Goal: Task Accomplishment & Management: Manage account settings

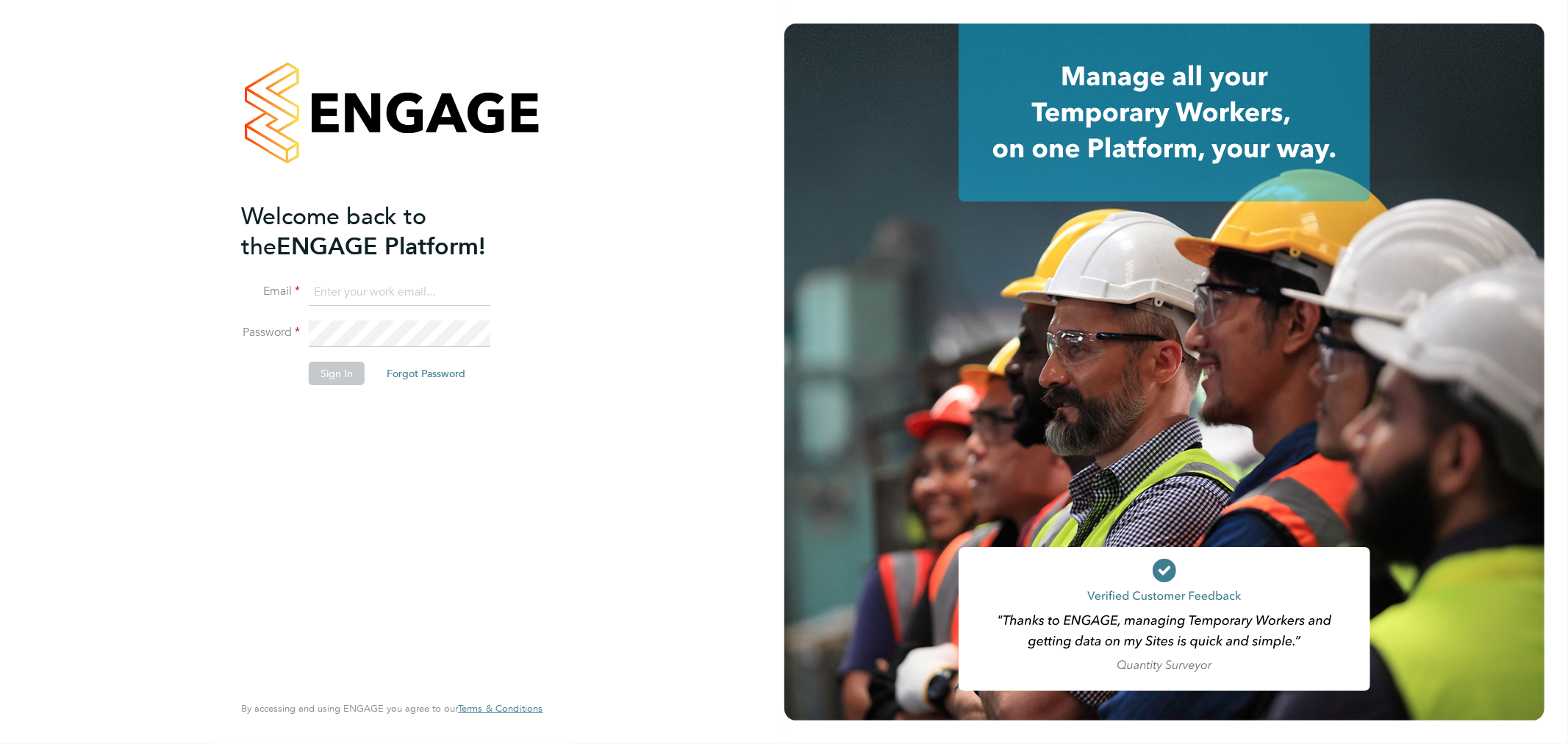
type input "[EMAIL_ADDRESS][DOMAIN_NAME]"
click at [336, 371] on button "Sign In" at bounding box center [336, 373] width 56 height 24
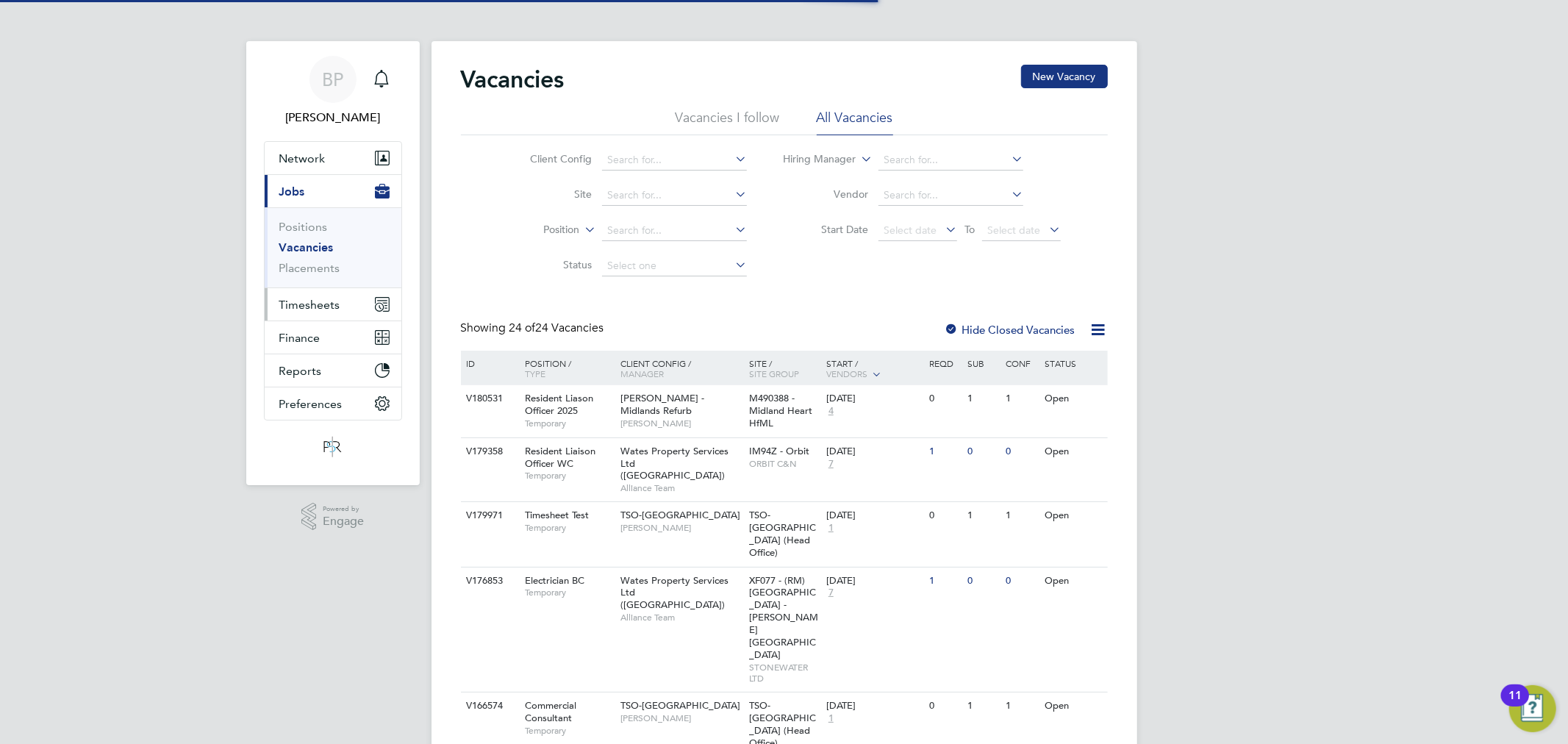
click at [327, 303] on span "Timesheets" at bounding box center [310, 304] width 61 height 14
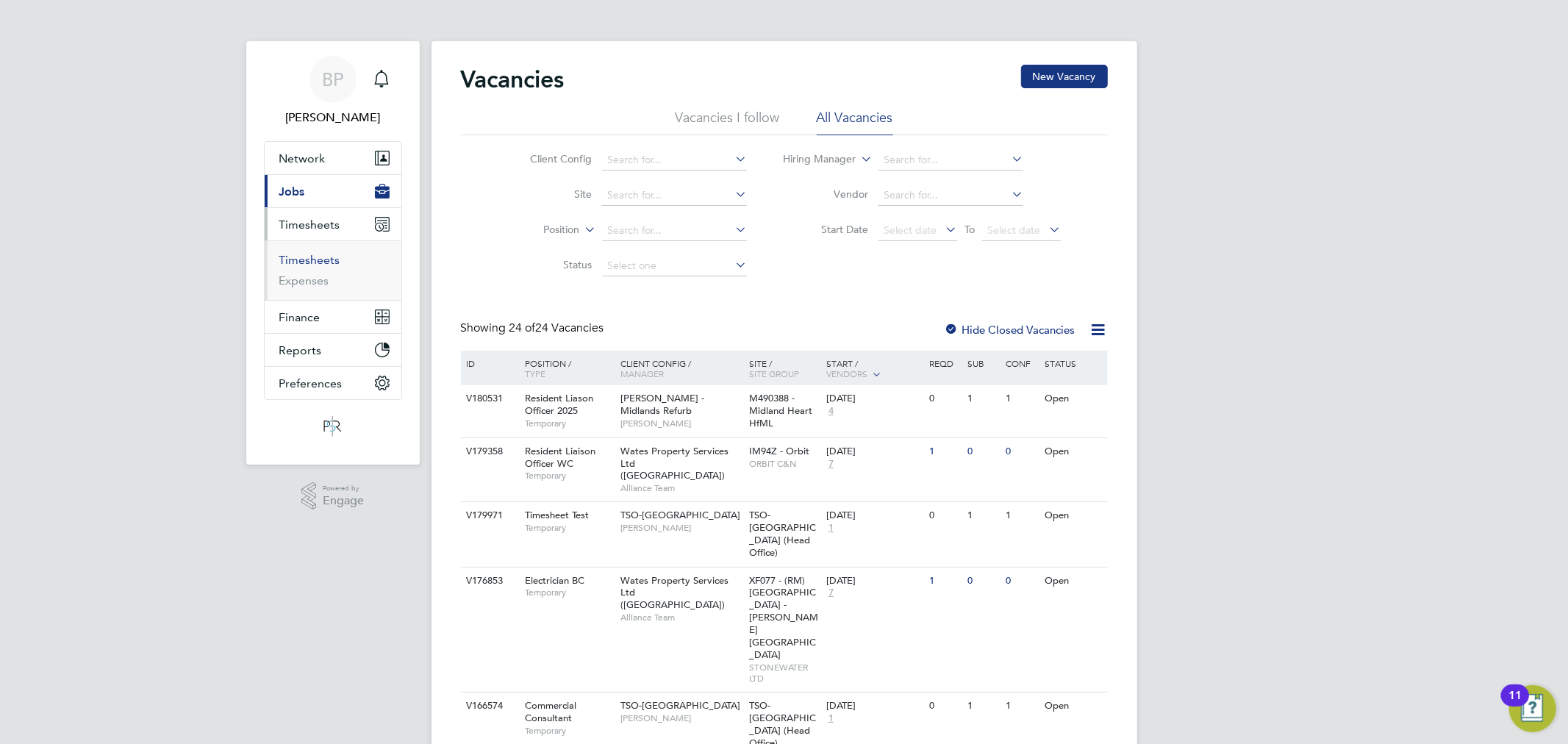
click at [319, 262] on link "Timesheets" at bounding box center [310, 259] width 61 height 14
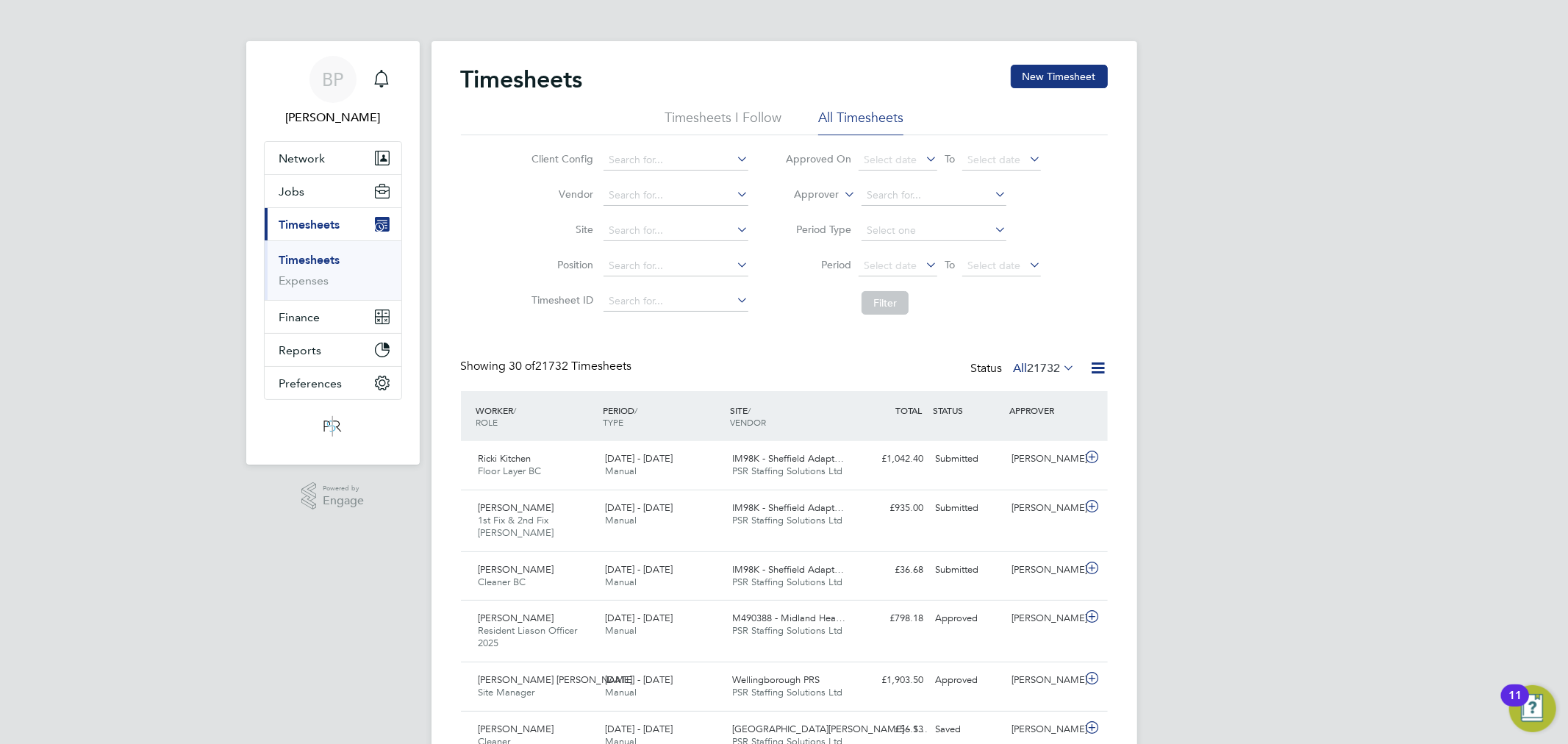
click at [829, 192] on label "Approver" at bounding box center [805, 195] width 66 height 15
click at [825, 209] on li "Worker" at bounding box center [803, 212] width 73 height 19
click at [902, 200] on input at bounding box center [934, 196] width 145 height 21
click at [939, 228] on li "Martin Mccab e" at bounding box center [934, 236] width 146 height 20
type input "[PERSON_NAME]"
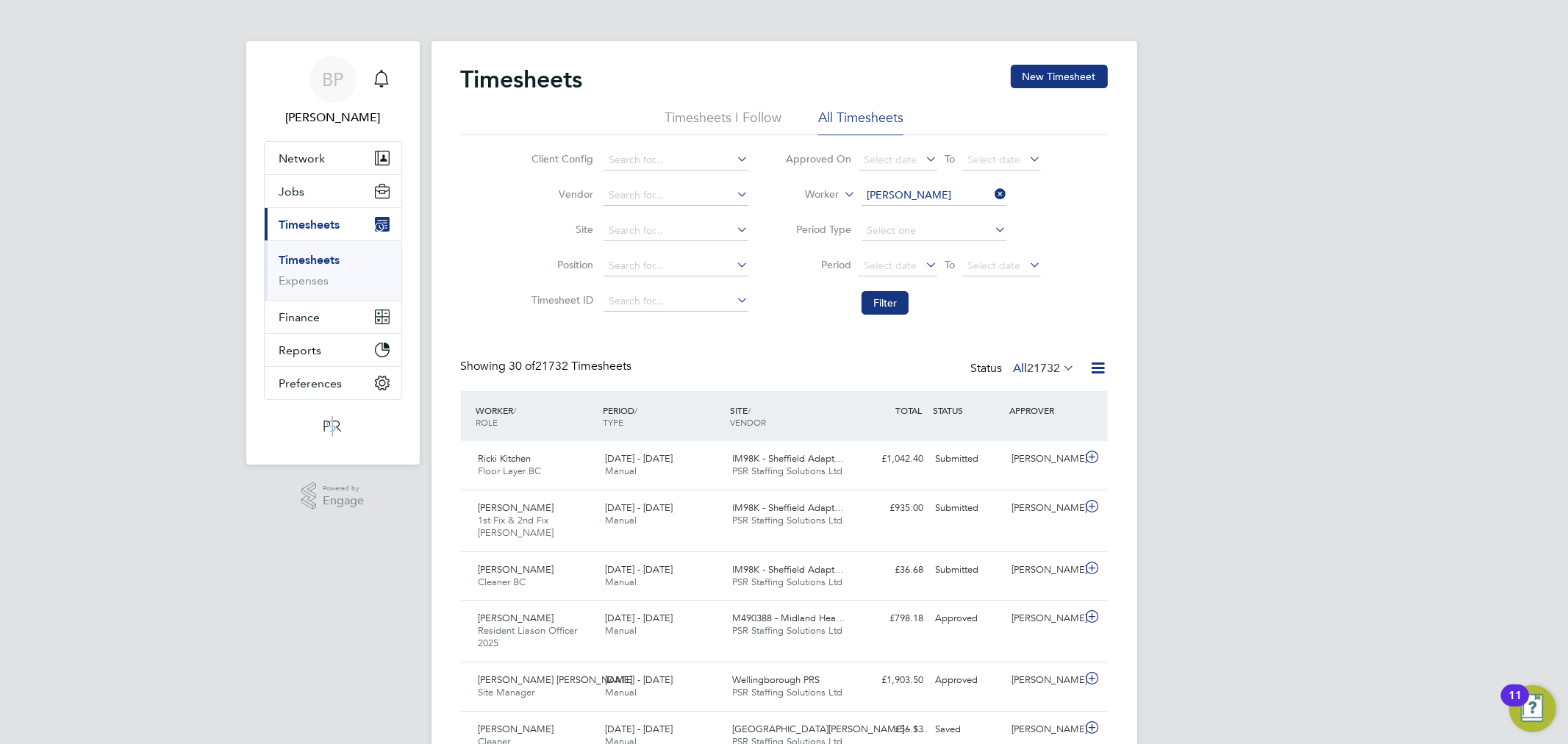
drag, startPoint x: 893, startPoint y: 298, endPoint x: 923, endPoint y: 309, distance: 32.0
click at [894, 298] on button "Filter" at bounding box center [885, 303] width 47 height 24
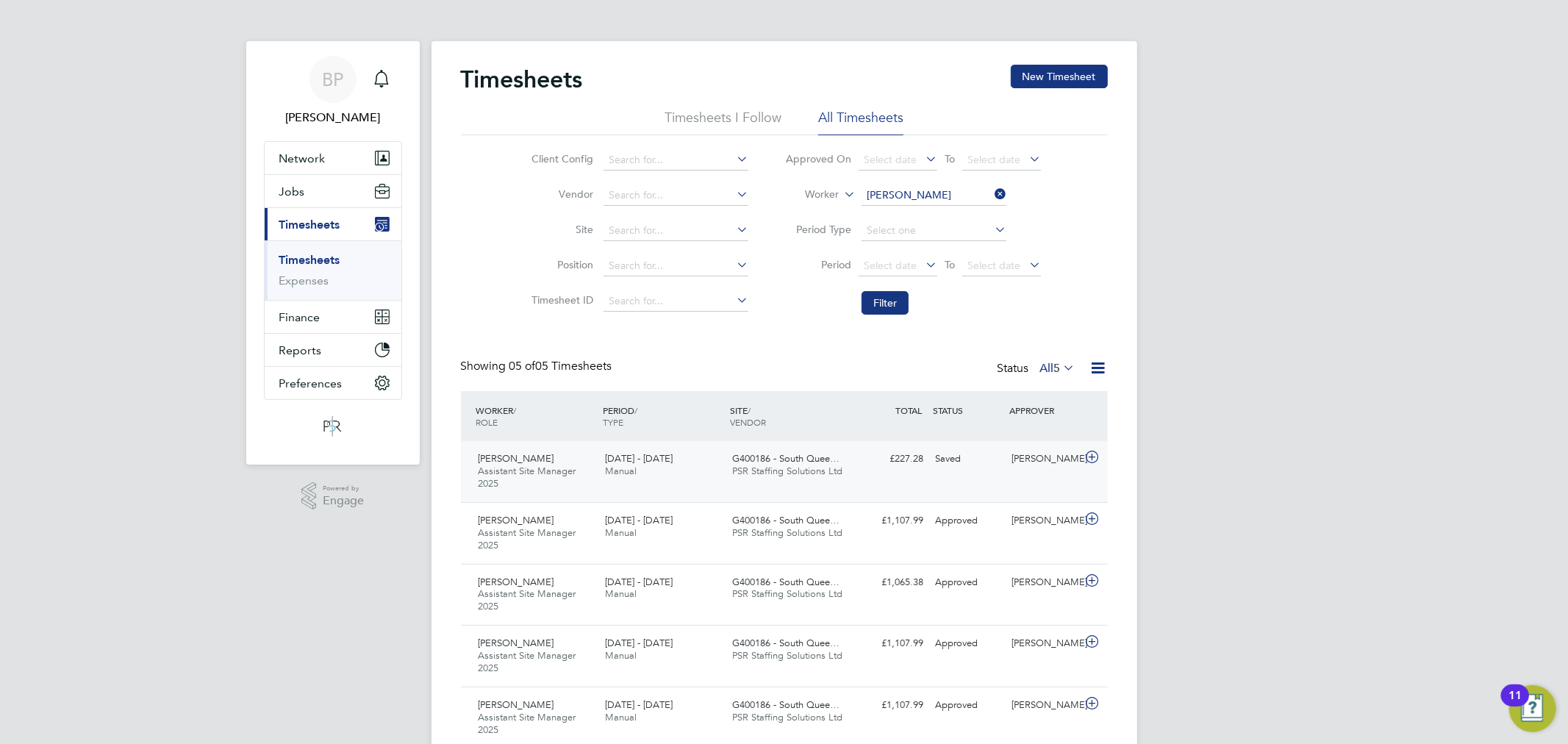
click at [987, 476] on div "Martin Mccabe Assistant Site Manager 2025 20 - 26 Sep 2025 20 - 26 Sep 2025 Man…" at bounding box center [784, 472] width 647 height 61
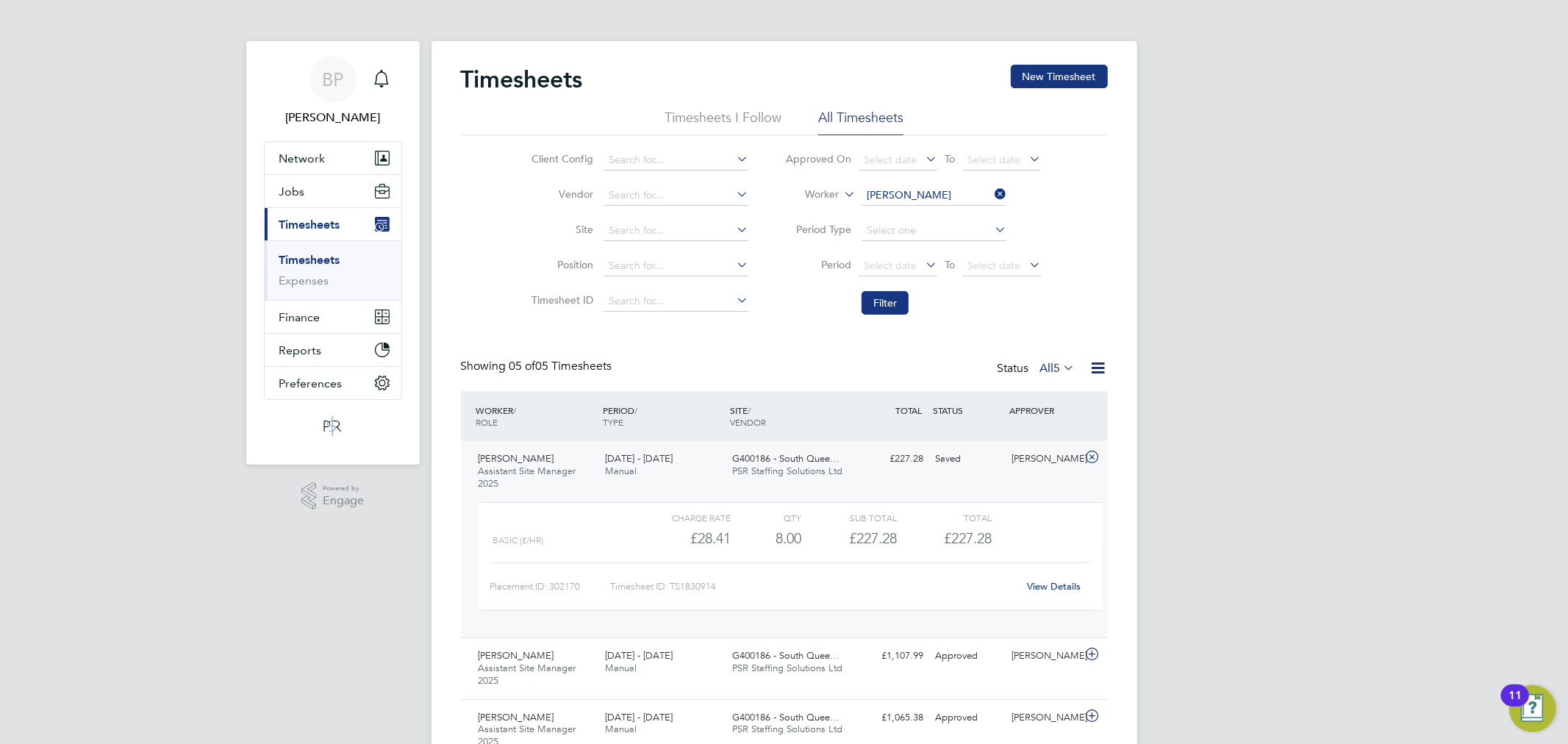
click at [1053, 584] on link "View Details" at bounding box center [1054, 586] width 54 height 13
click at [880, 192] on input at bounding box center [934, 196] width 145 height 21
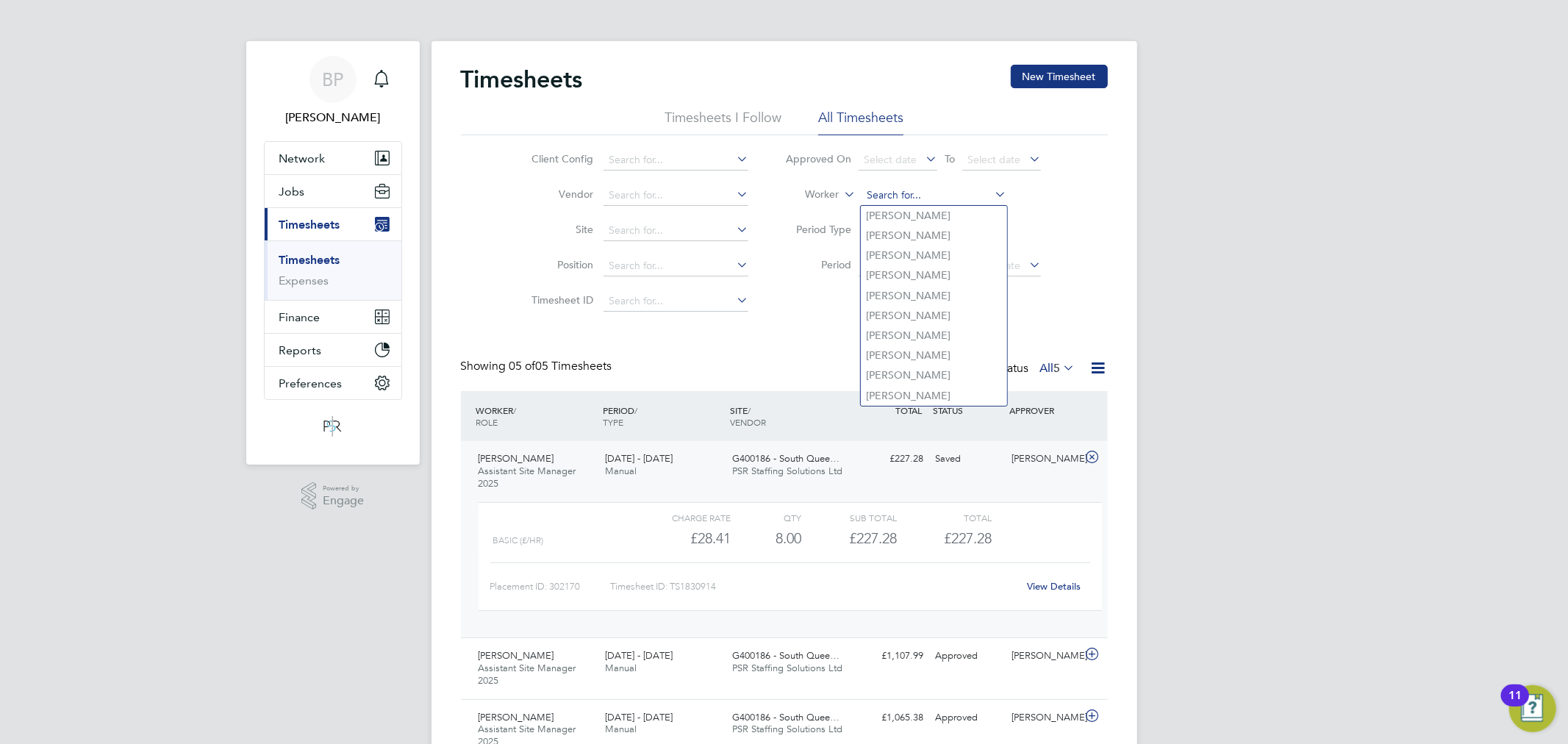
click at [880, 192] on input at bounding box center [934, 196] width 145 height 21
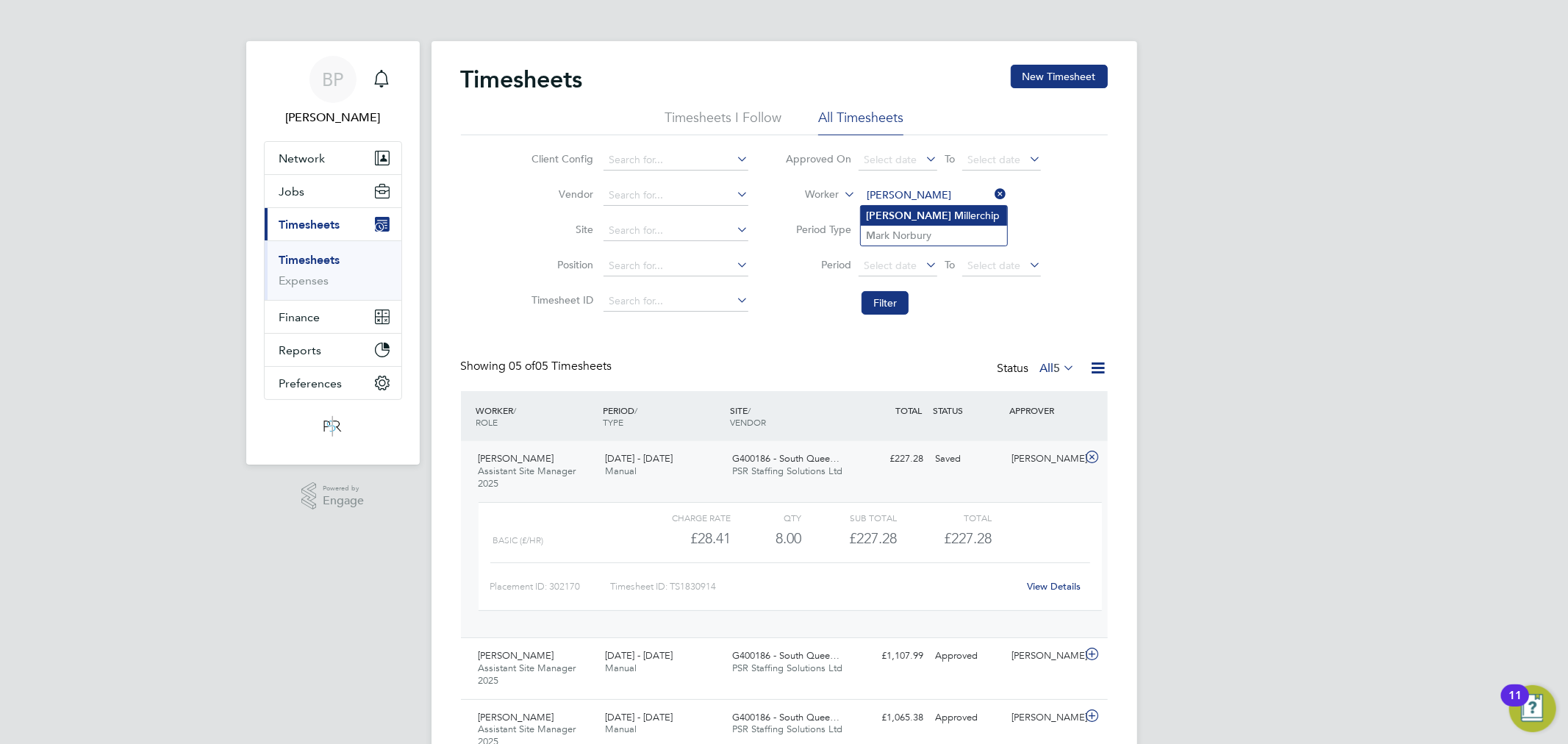
click at [939, 219] on li "Julie M illerchip" at bounding box center [934, 215] width 146 height 20
type input "Julie Millerchip"
click at [889, 300] on button "Filter" at bounding box center [885, 303] width 47 height 24
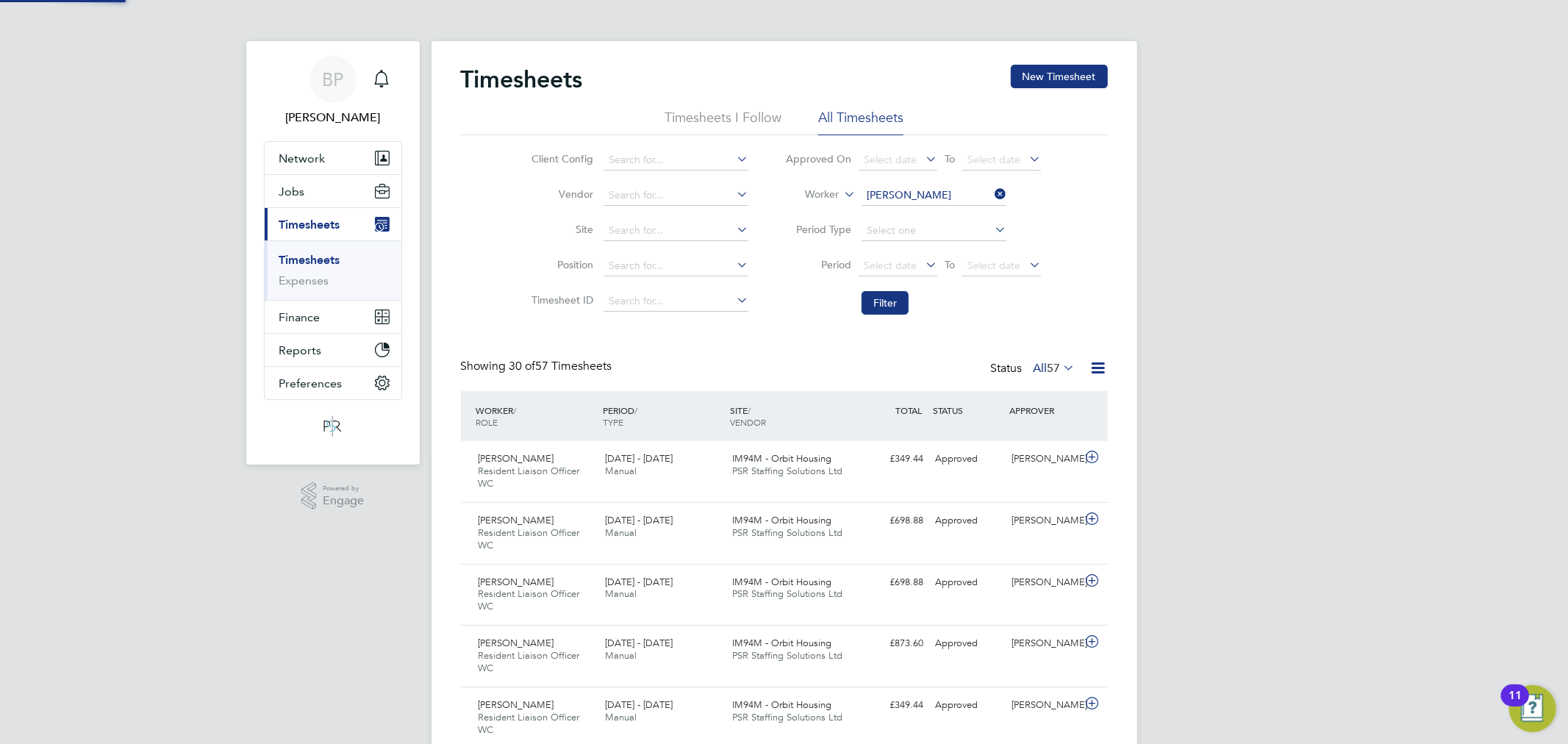
scroll to position [49, 128]
click at [314, 195] on button "Jobs" at bounding box center [332, 191] width 136 height 32
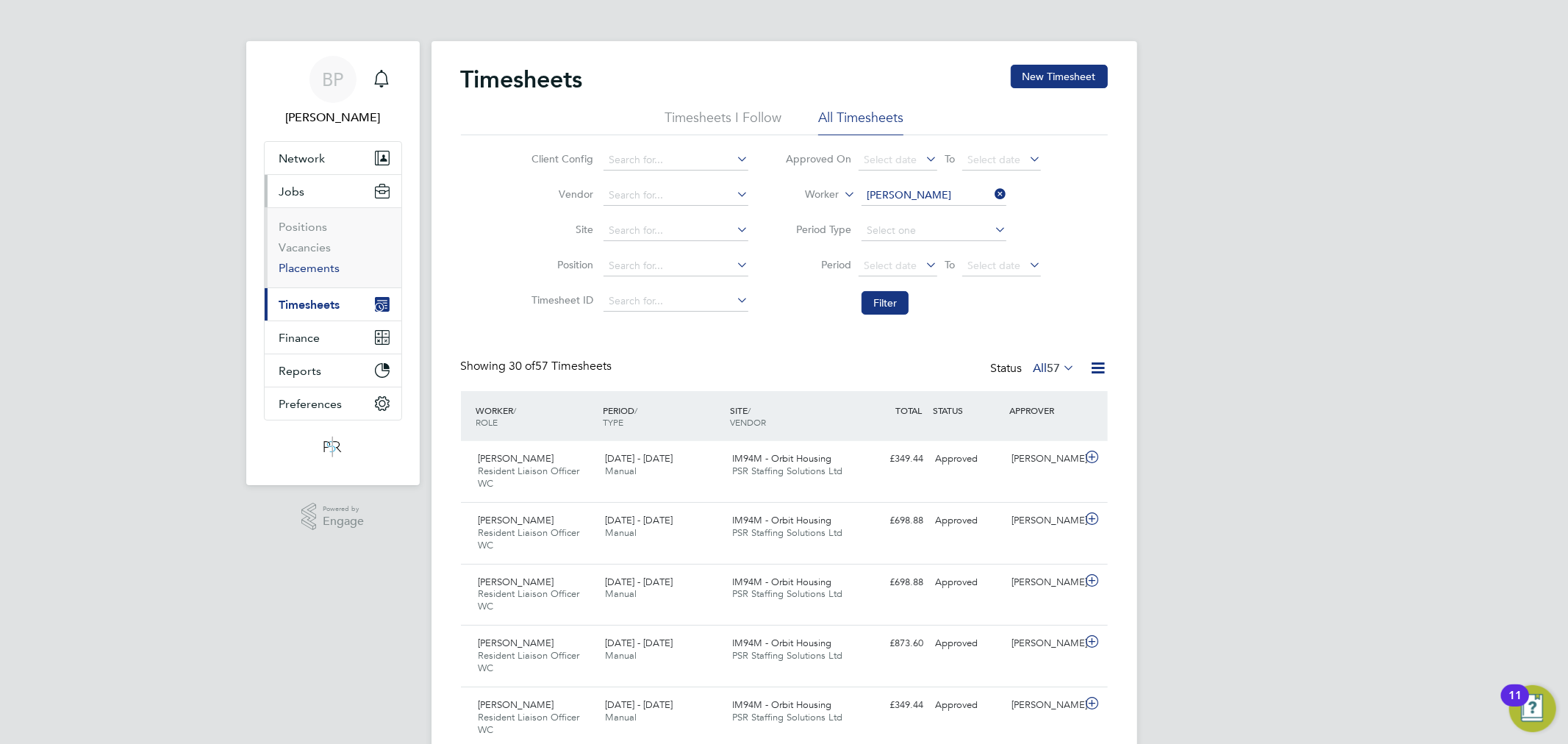
click at [314, 272] on link "Placements" at bounding box center [310, 268] width 61 height 14
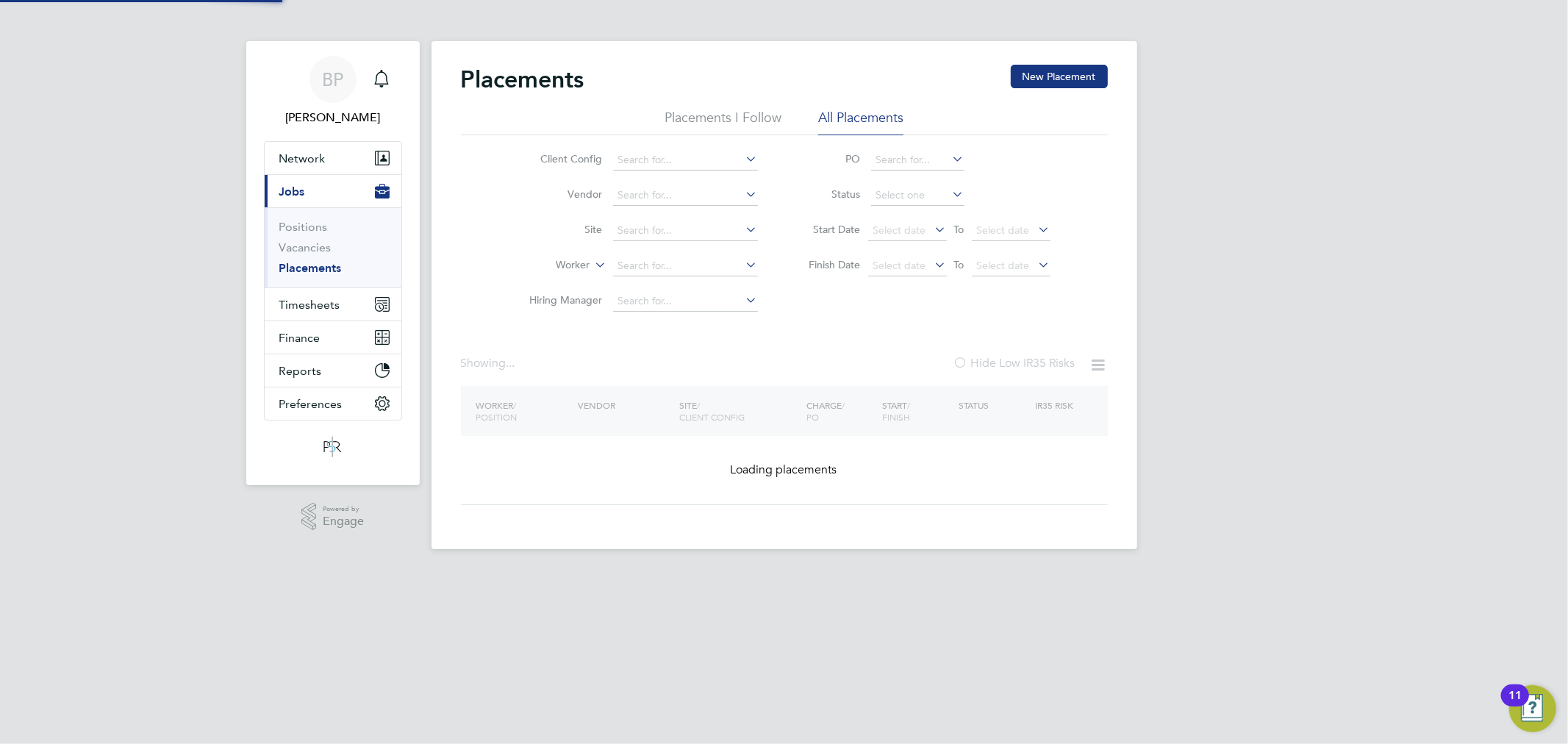
click at [592, 259] on icon at bounding box center [592, 261] width 0 height 13
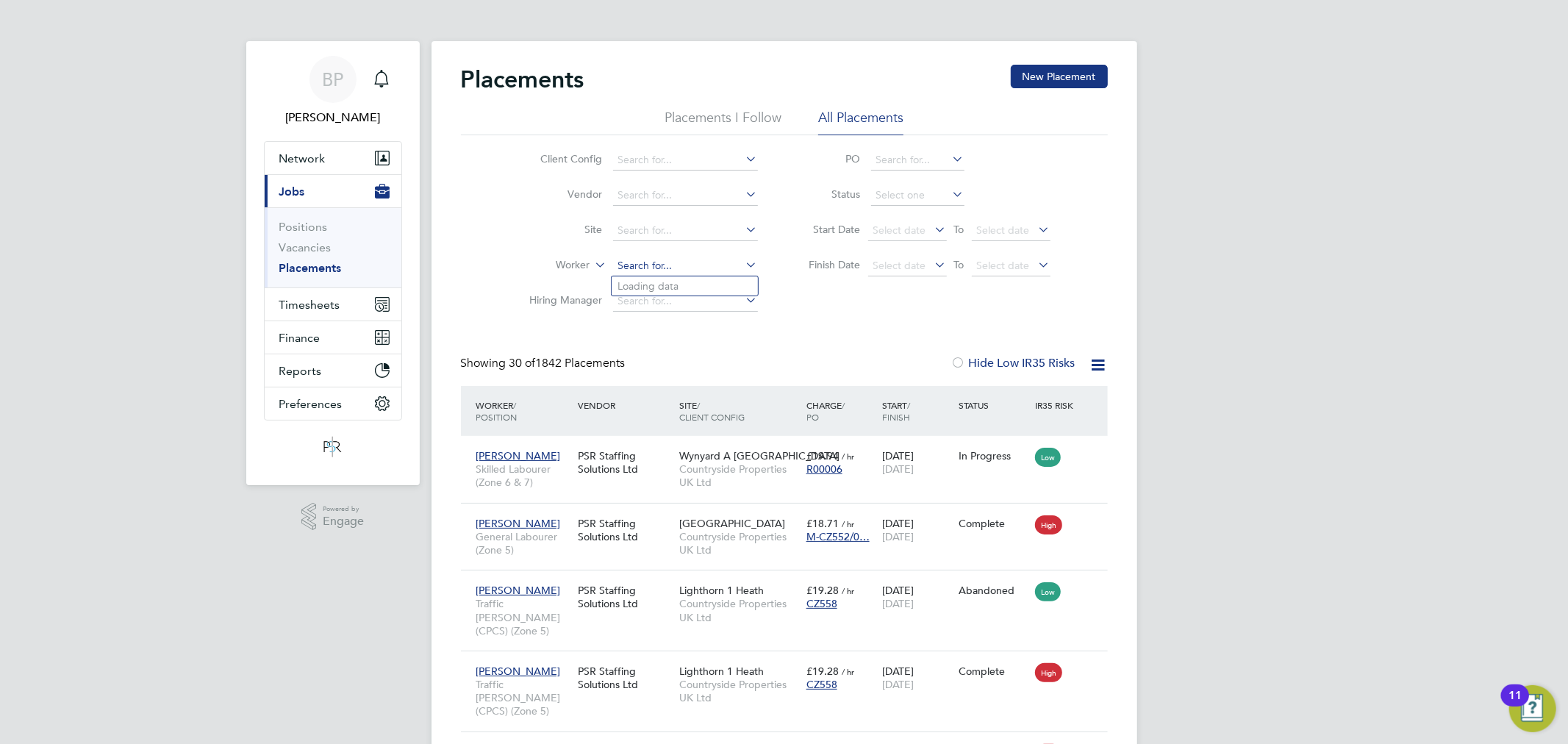
click at [627, 262] on input at bounding box center [685, 266] width 145 height 21
click at [702, 285] on b "Millerc" at bounding box center [718, 286] width 33 height 13
type input "Julie Millerchip"
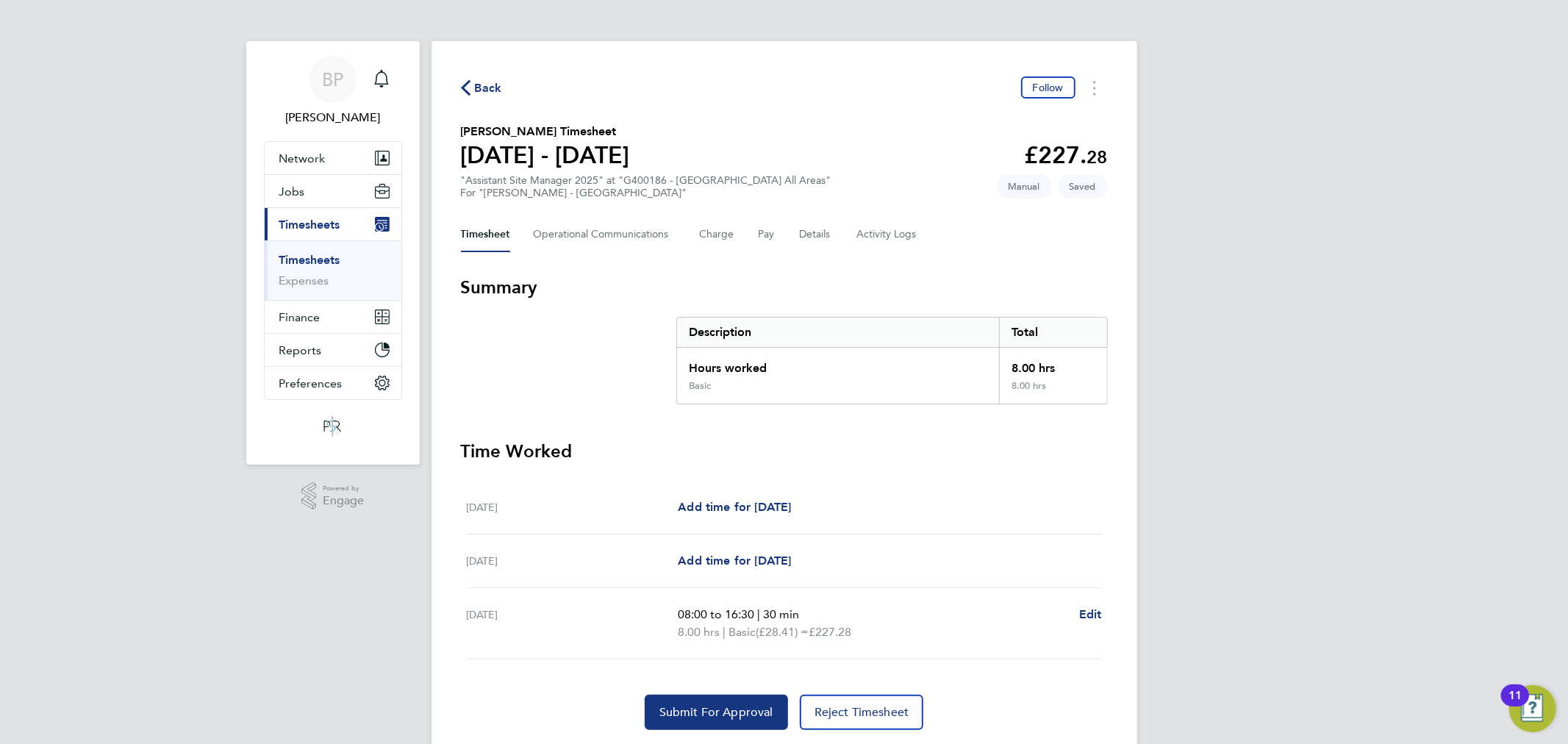
scroll to position [42, 0]
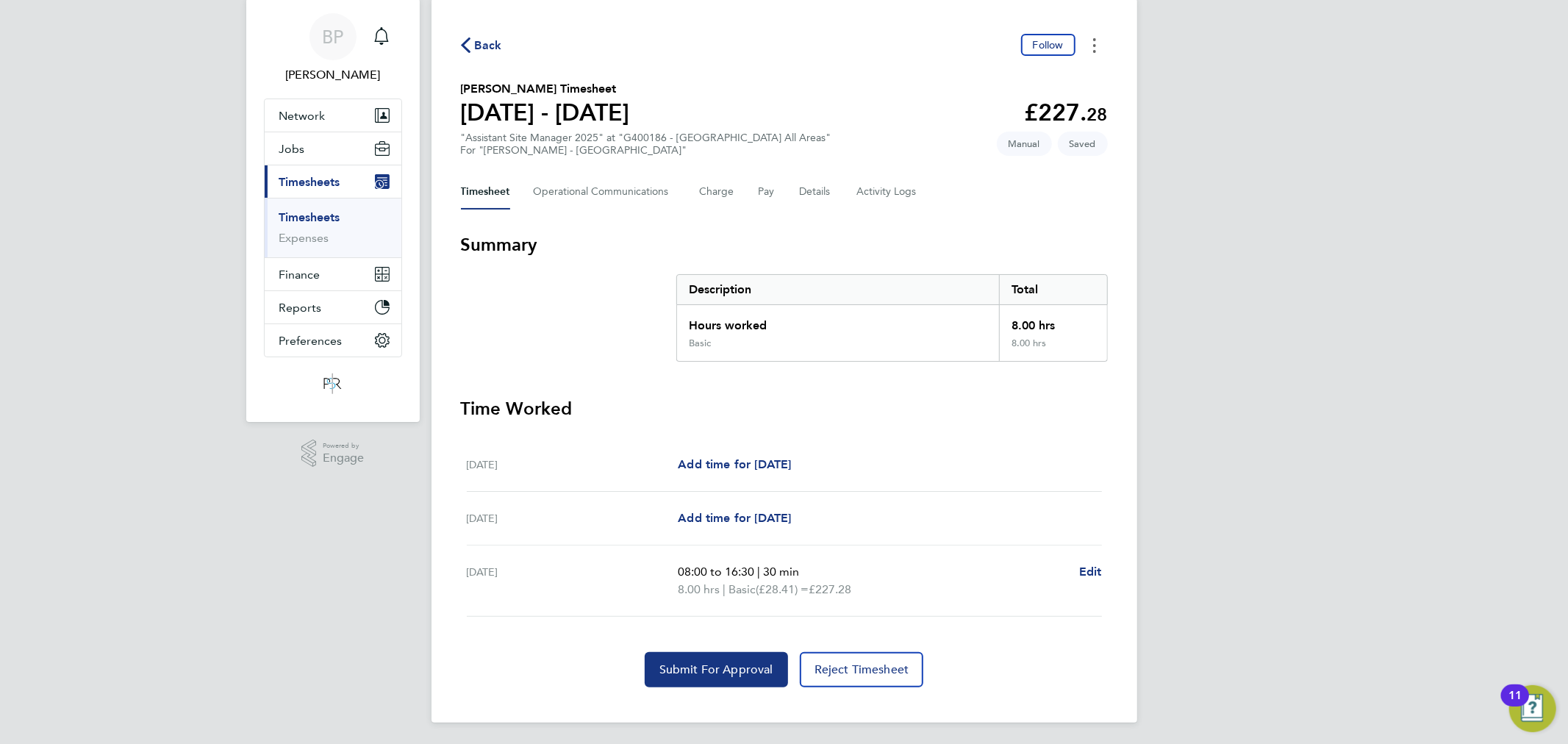
click at [1097, 42] on button "Timesheets Menu" at bounding box center [1095, 45] width 27 height 23
click at [864, 675] on button "Reject Timesheet" at bounding box center [862, 669] width 124 height 35
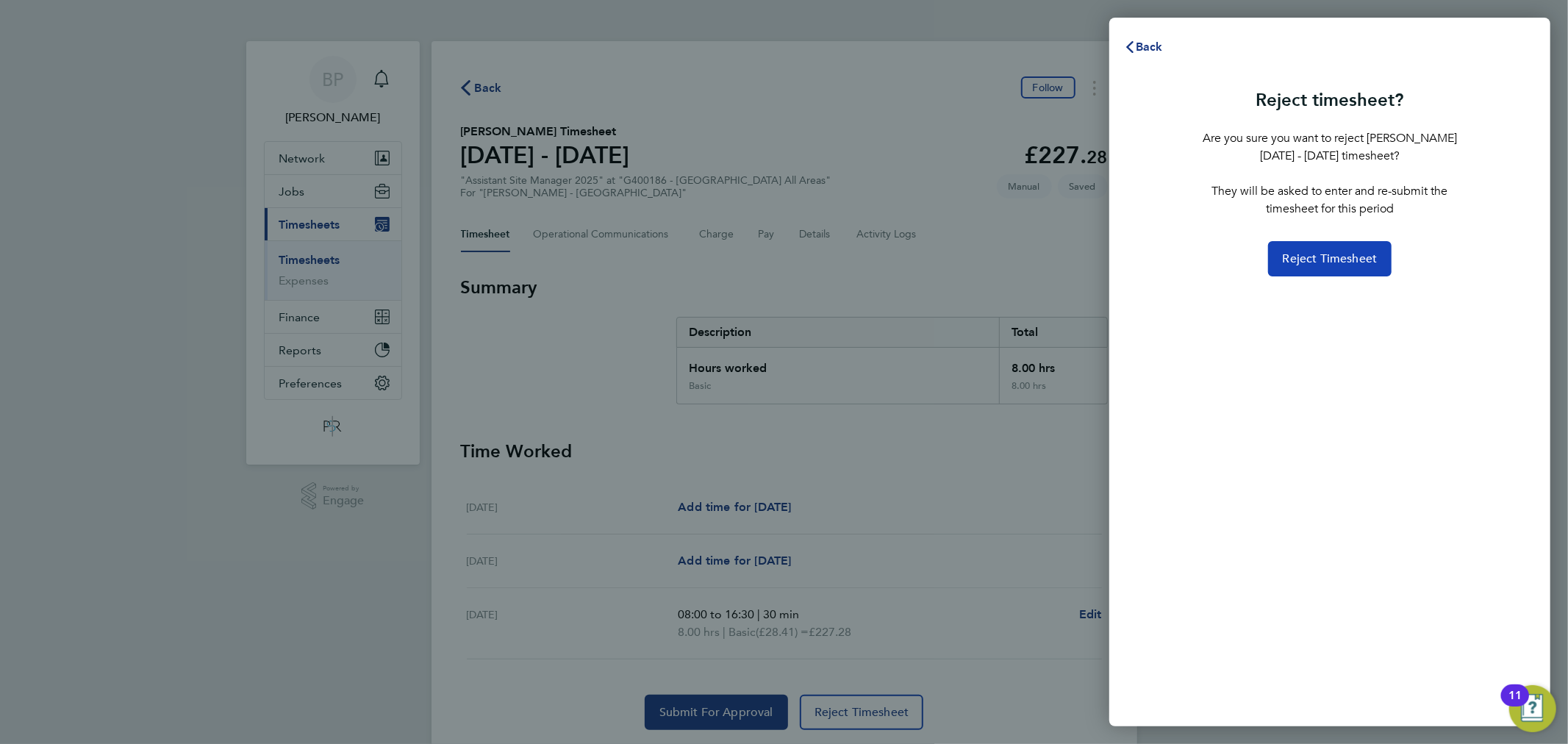
click at [1338, 260] on span "Reject Timesheet" at bounding box center [1330, 259] width 95 height 15
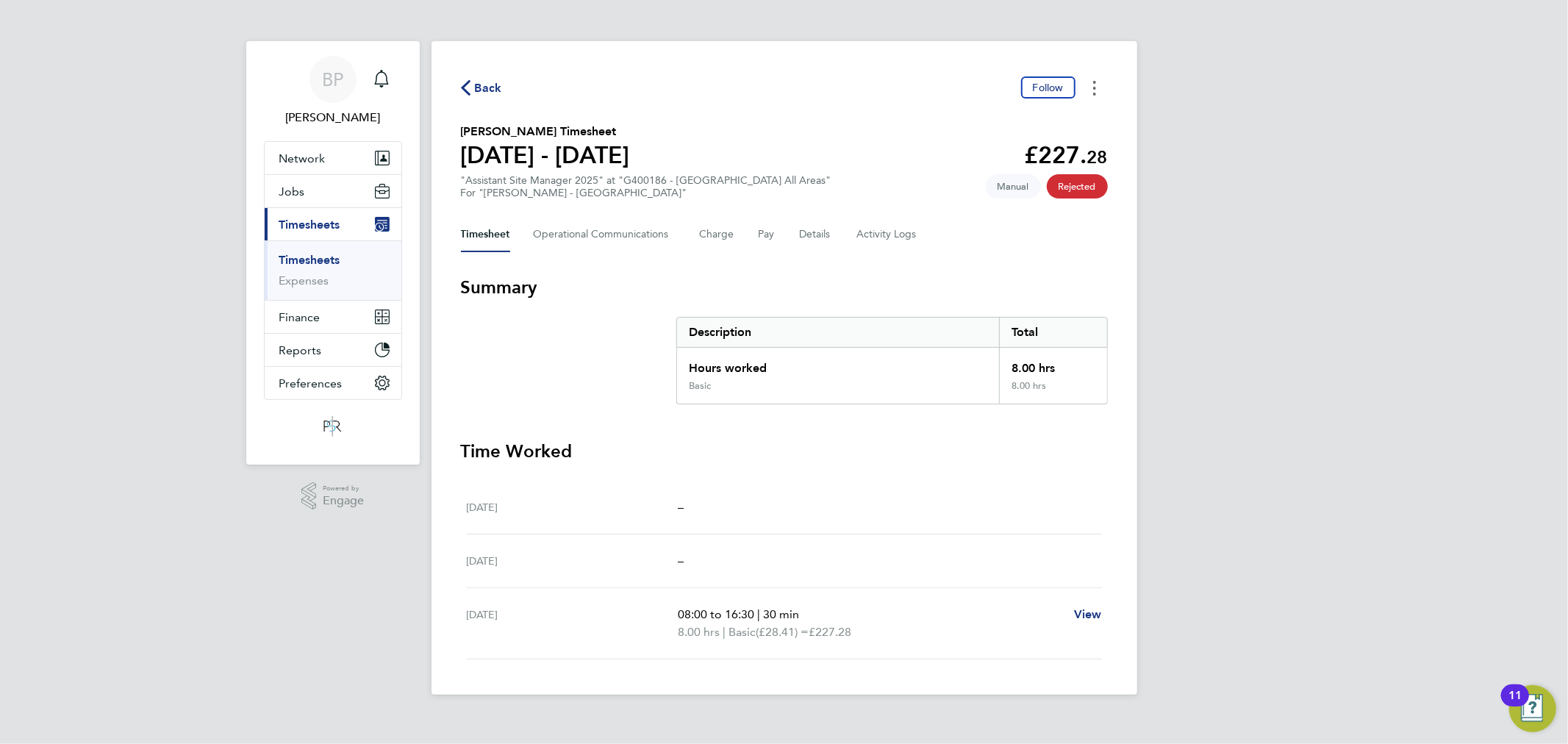
click at [1093, 77] on button "Timesheets Menu" at bounding box center [1095, 88] width 27 height 23
click at [747, 167] on section "Martin Mccabe's Timesheet 20 - 26 Sept 2025 £227. 28 "Assistant Site Manager 20…" at bounding box center [784, 161] width 647 height 77
click at [480, 83] on span "Back" at bounding box center [488, 89] width 27 height 18
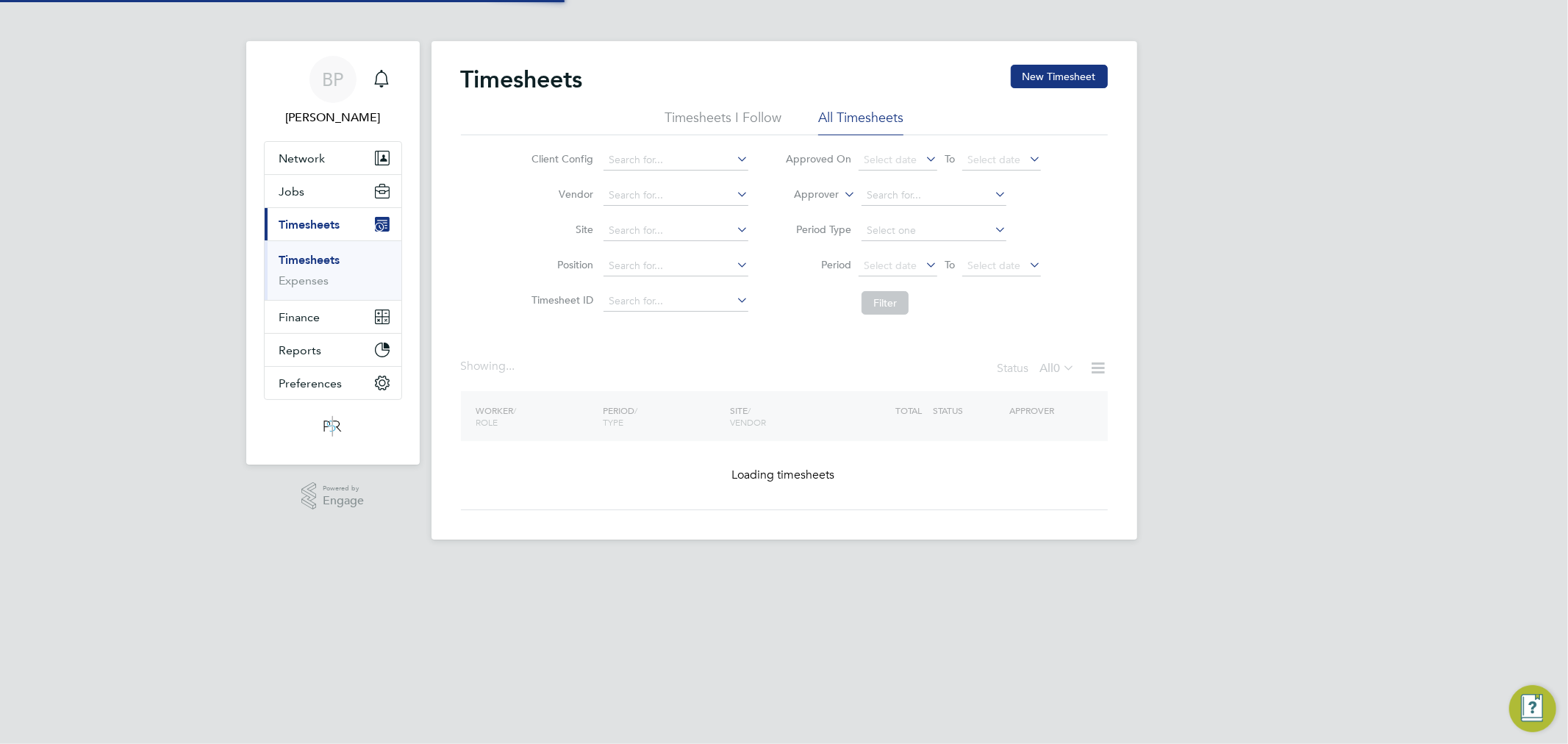
click at [824, 194] on label "Approver" at bounding box center [805, 195] width 66 height 15
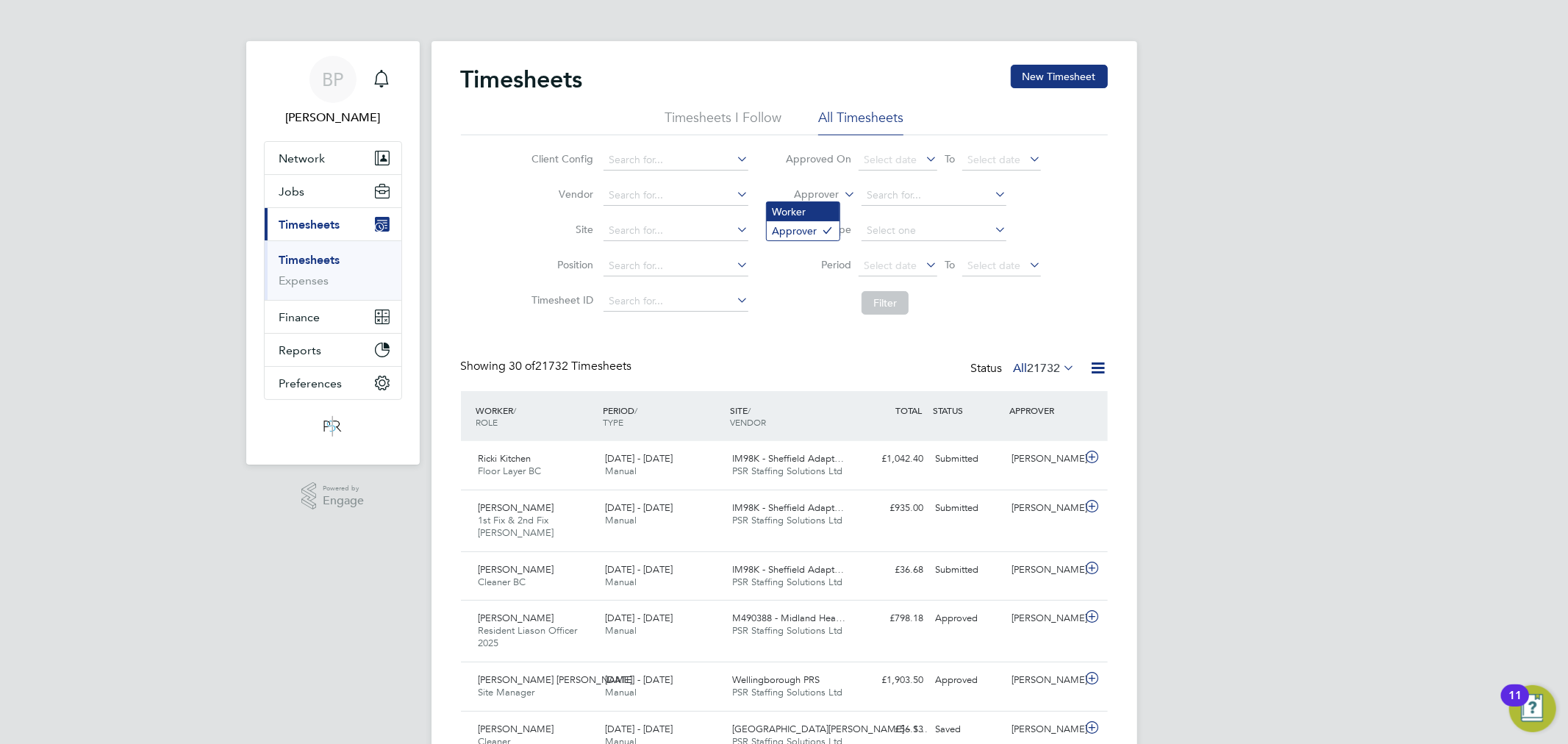
click at [815, 211] on li "Worker" at bounding box center [803, 212] width 73 height 19
click at [880, 194] on input at bounding box center [934, 196] width 145 height 21
click at [971, 268] on li "Martin Mcca be" at bounding box center [934, 275] width 146 height 20
type input "[PERSON_NAME]"
click at [887, 304] on button "Filter" at bounding box center [885, 303] width 47 height 24
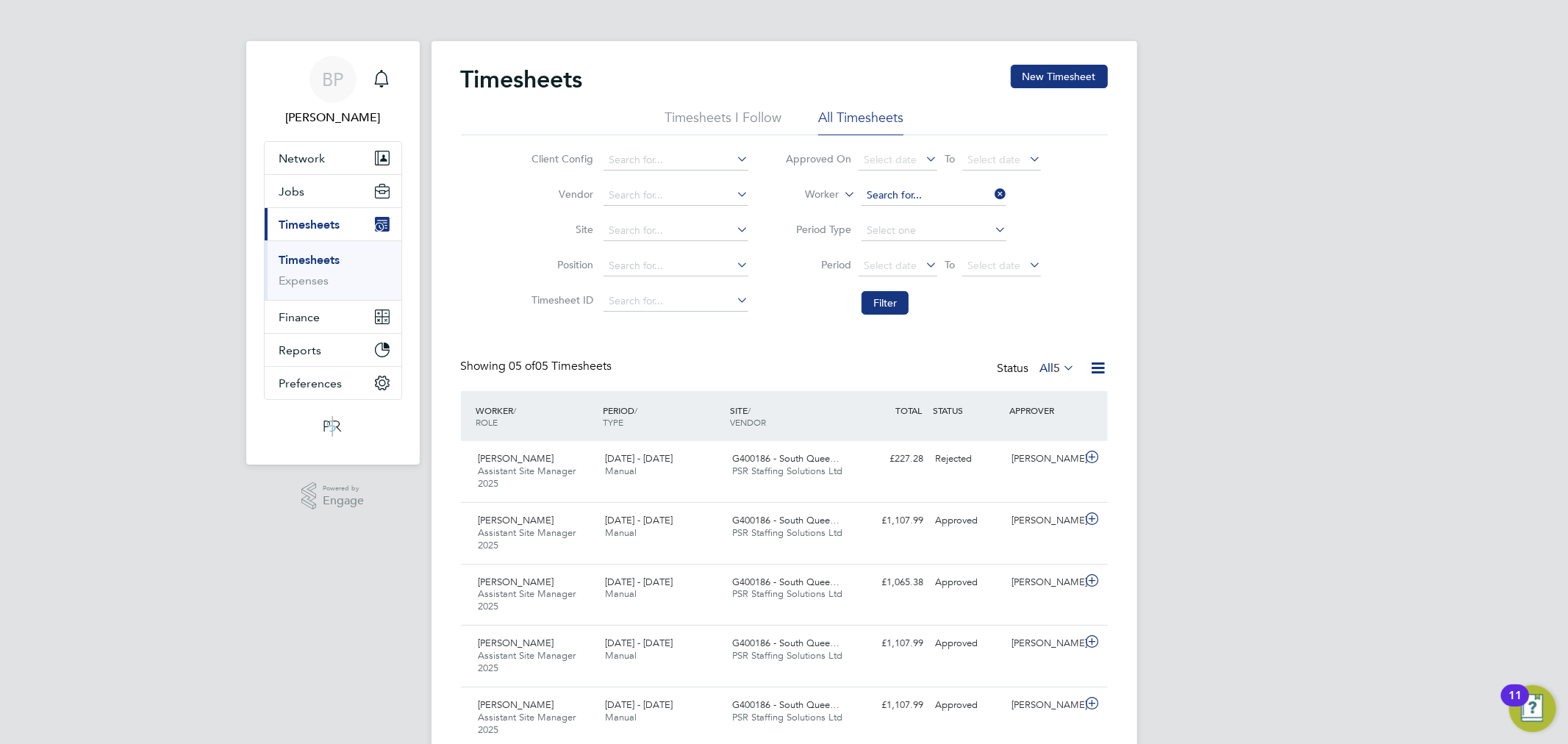
click at [900, 192] on input at bounding box center [934, 196] width 145 height 21
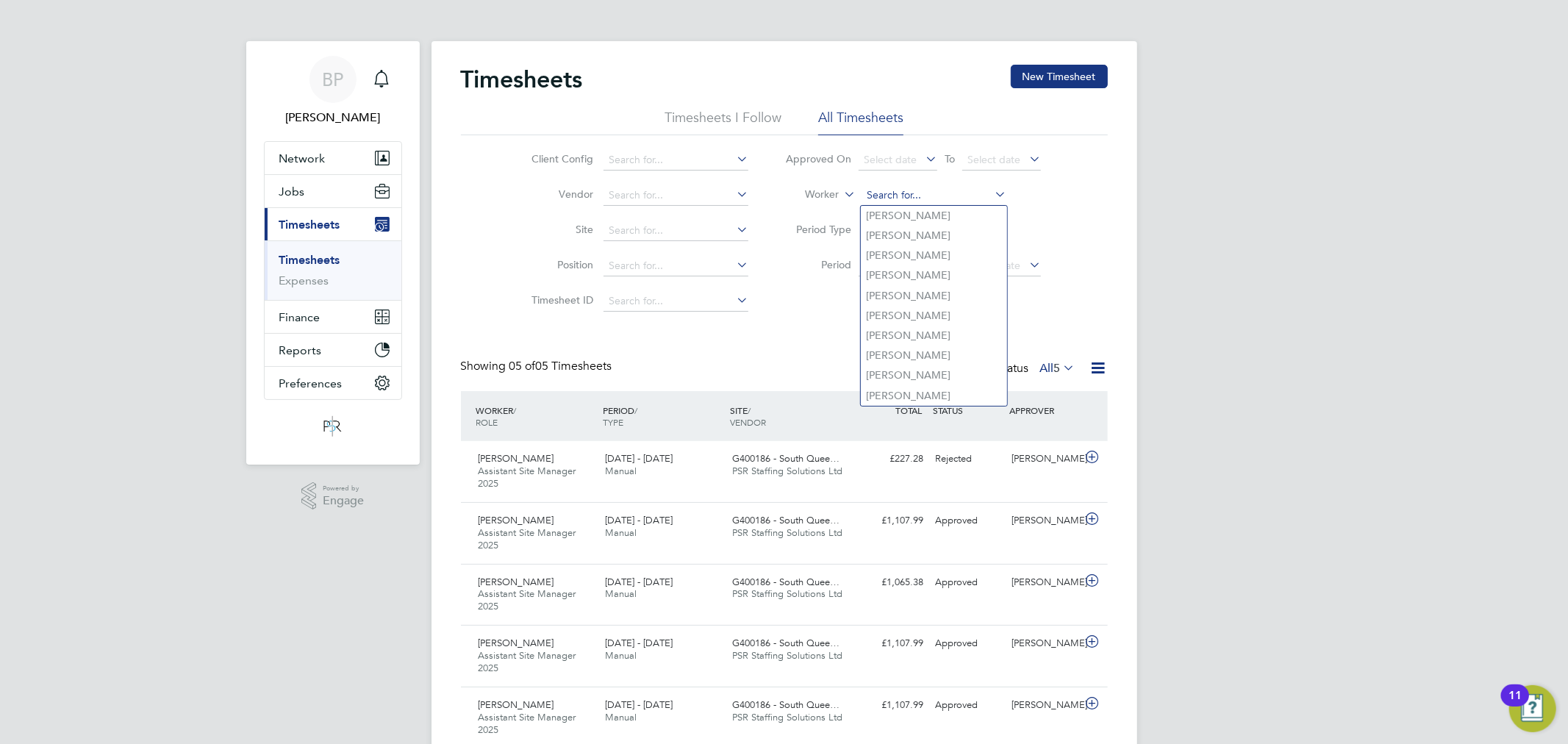
click at [900, 192] on input at bounding box center [934, 196] width 145 height 21
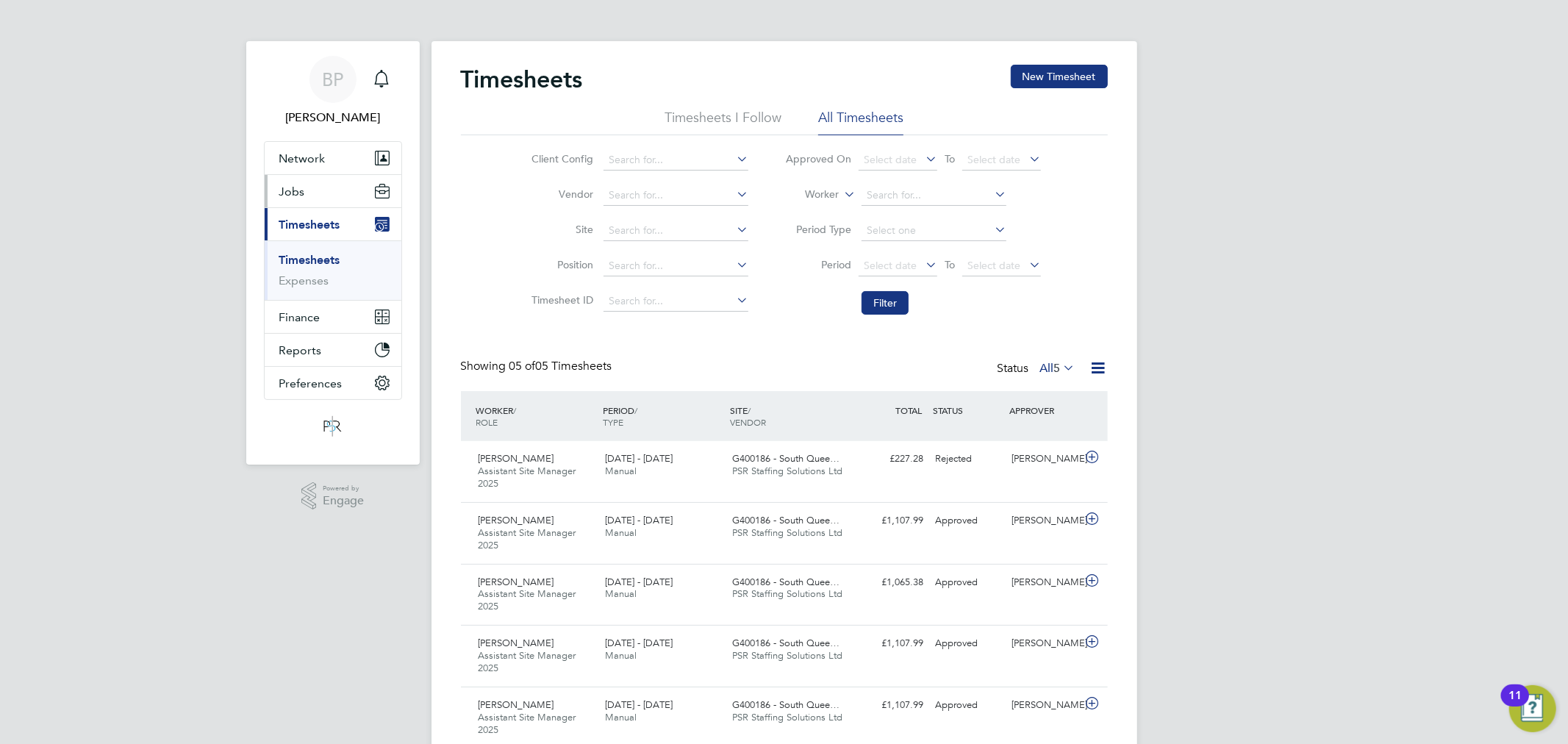
click at [317, 186] on button "Jobs" at bounding box center [332, 191] width 136 height 32
click at [314, 268] on link "Placements" at bounding box center [310, 268] width 61 height 14
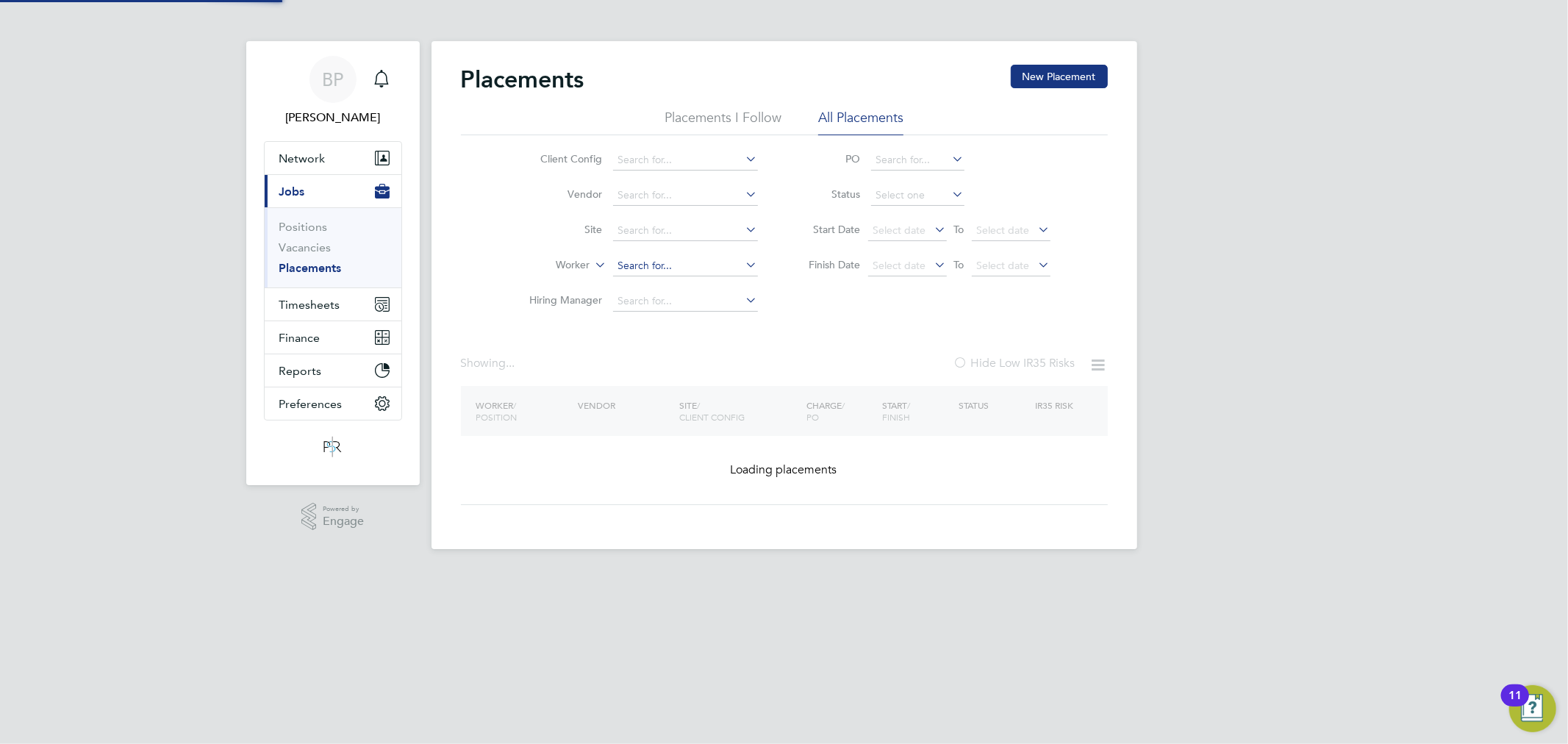
click at [627, 259] on input at bounding box center [685, 266] width 145 height 21
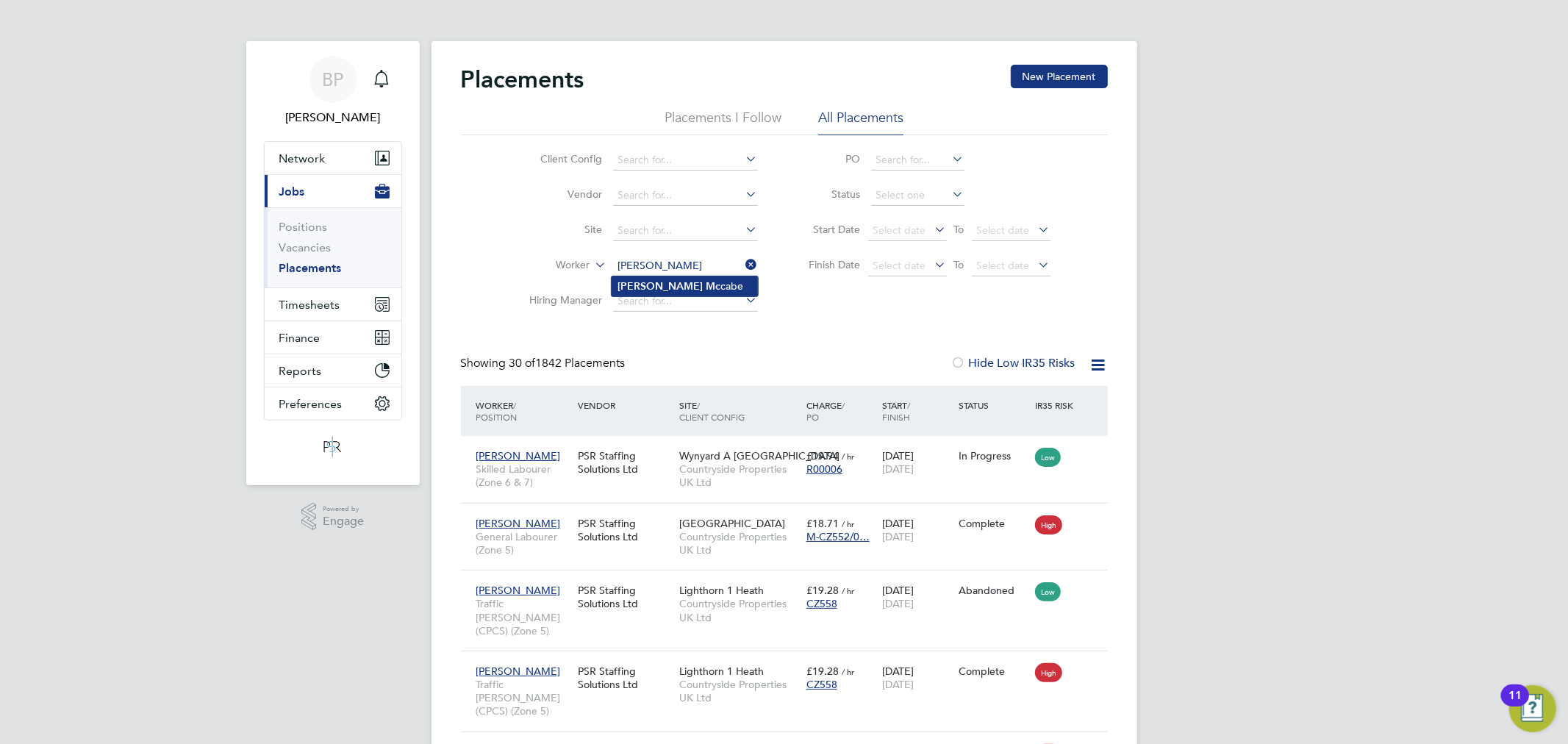
click at [686, 285] on li "Martin Mc cabe" at bounding box center [685, 286] width 146 height 20
type input "[PERSON_NAME]"
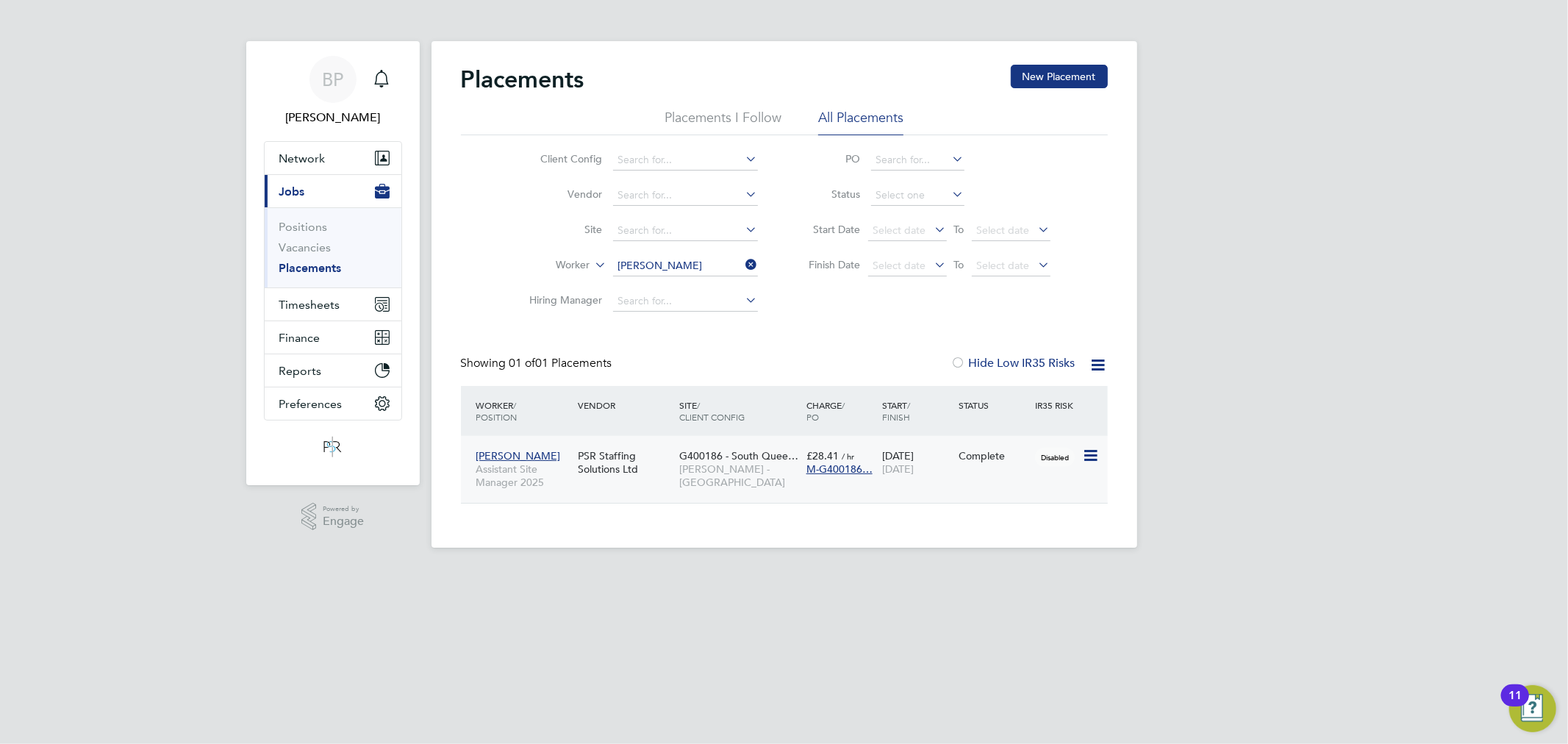
click at [1090, 453] on icon at bounding box center [1090, 456] width 15 height 18
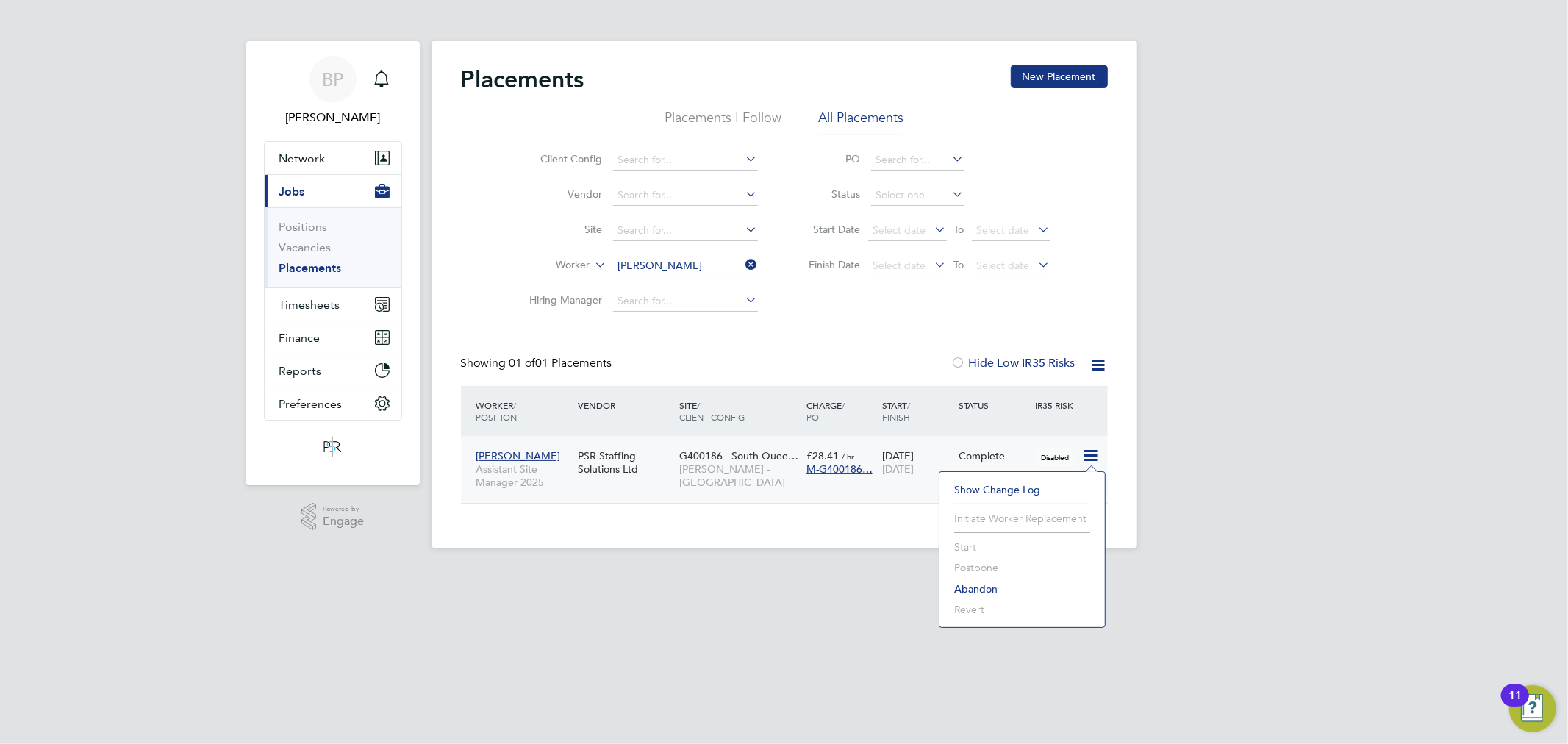
click at [683, 479] on div "G400186 - South Quee… Lovell - Scotland" at bounding box center [739, 470] width 127 height 55
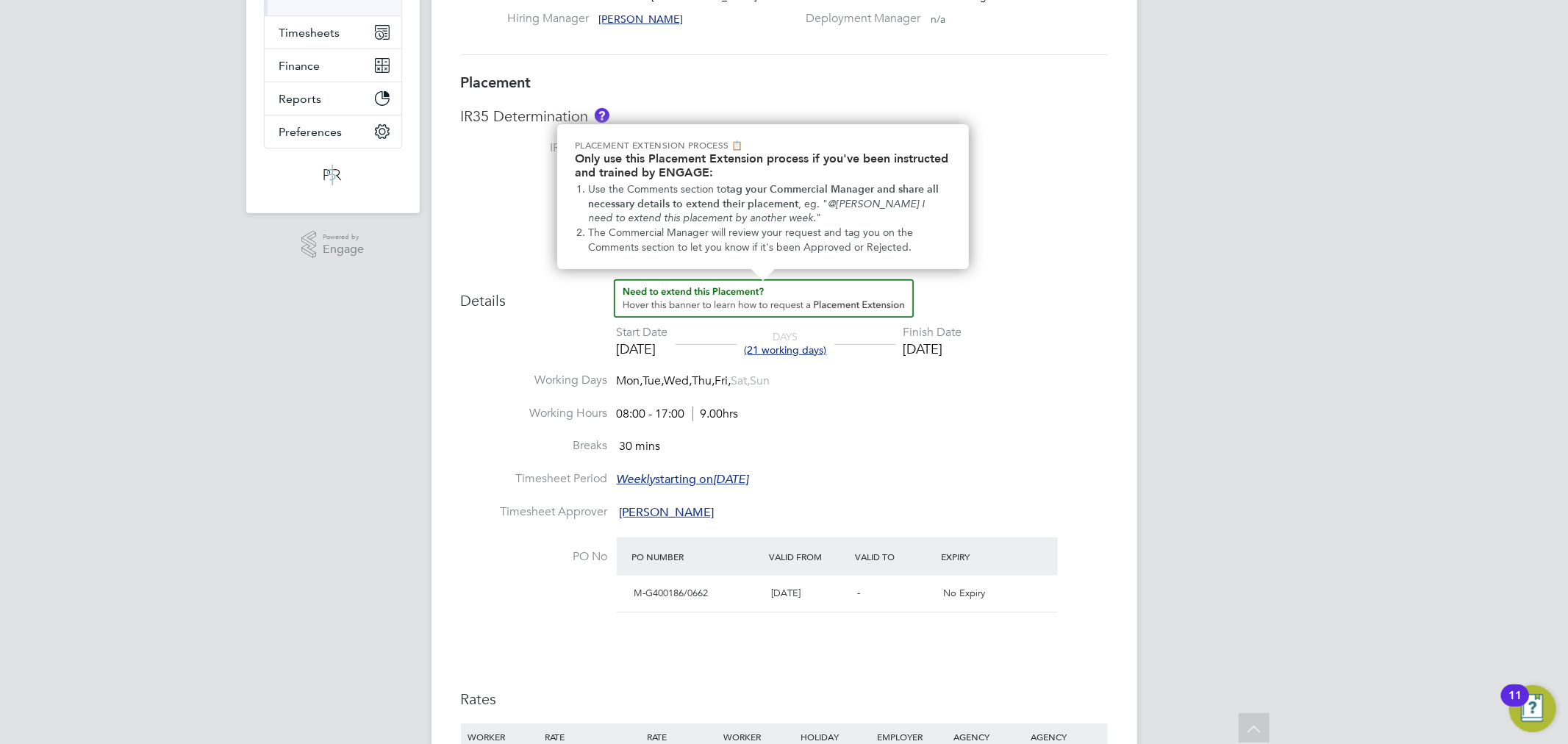
scroll to position [751, 0]
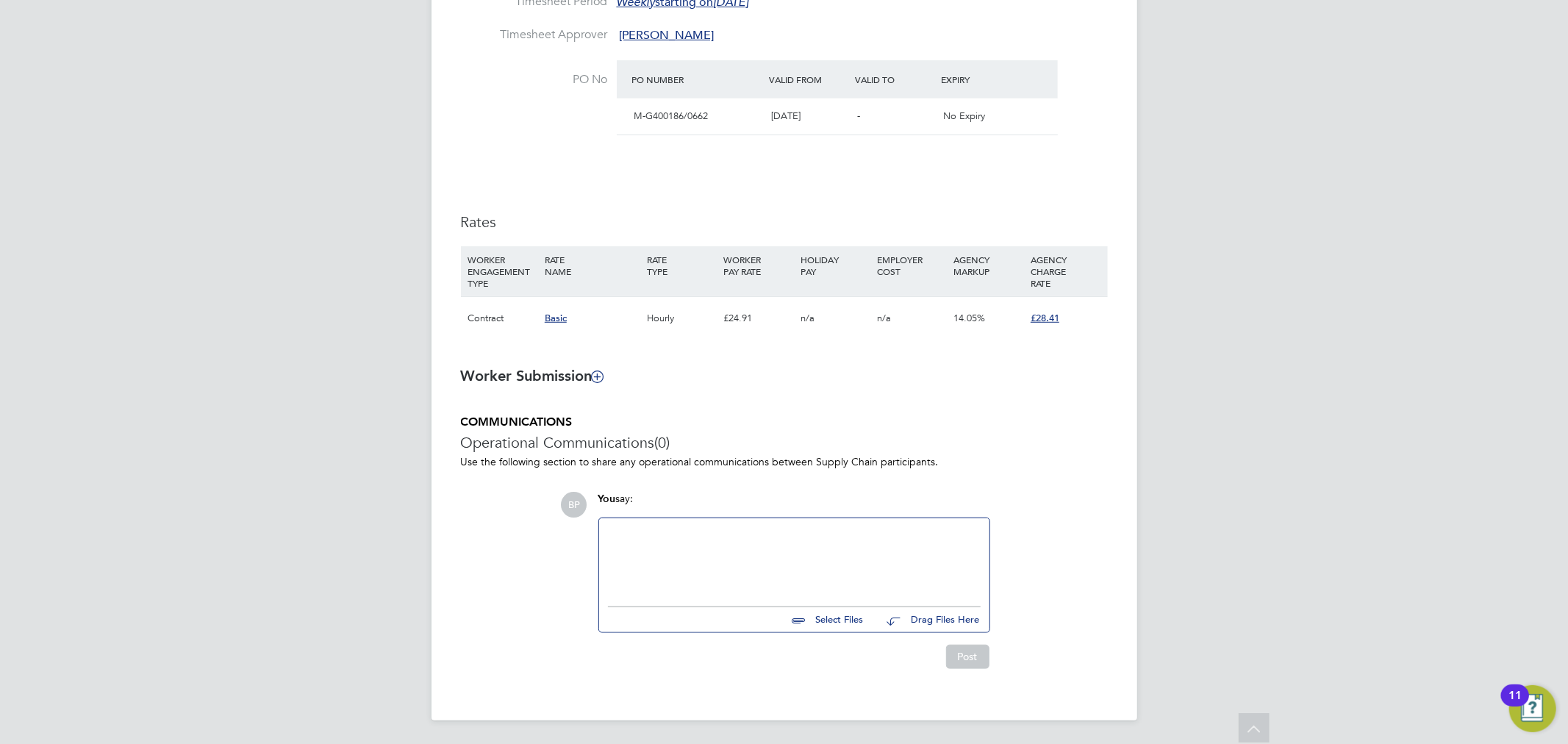
click at [845, 545] on div at bounding box center [794, 558] width 373 height 63
click at [685, 549] on div at bounding box center [794, 558] width 373 height 63
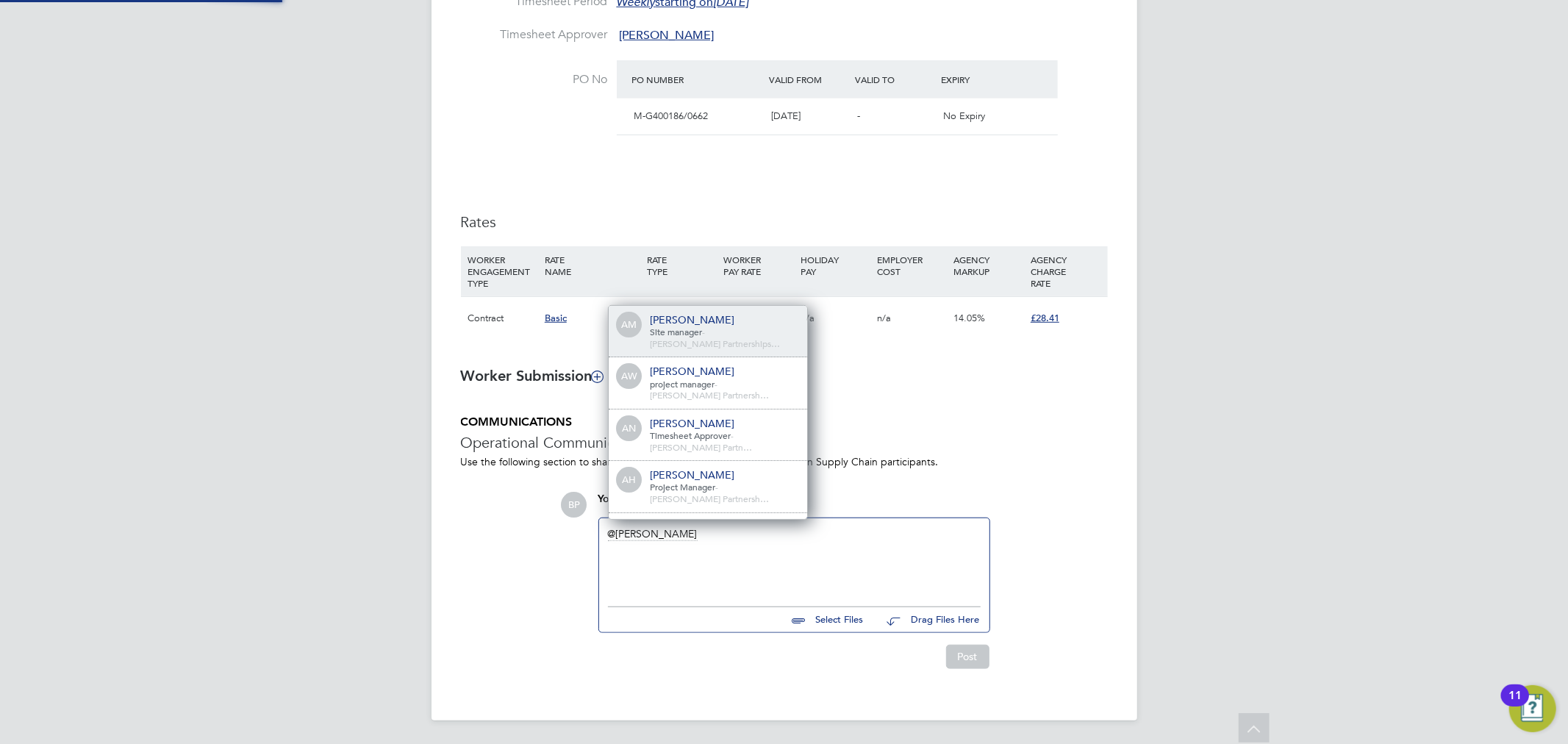
scroll to position [7, 7]
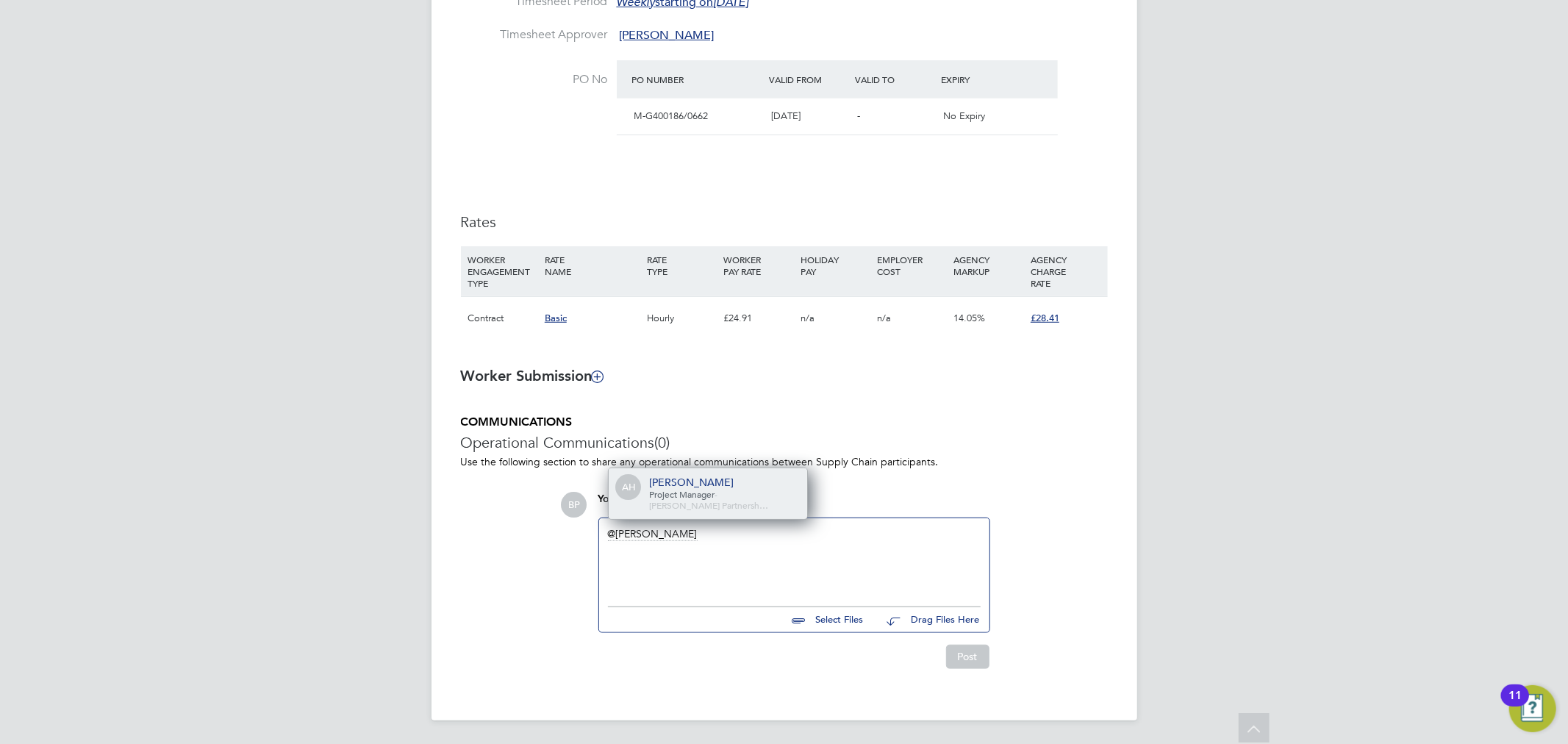
click at [701, 489] on div "[PERSON_NAME]" at bounding box center [723, 482] width 147 height 13
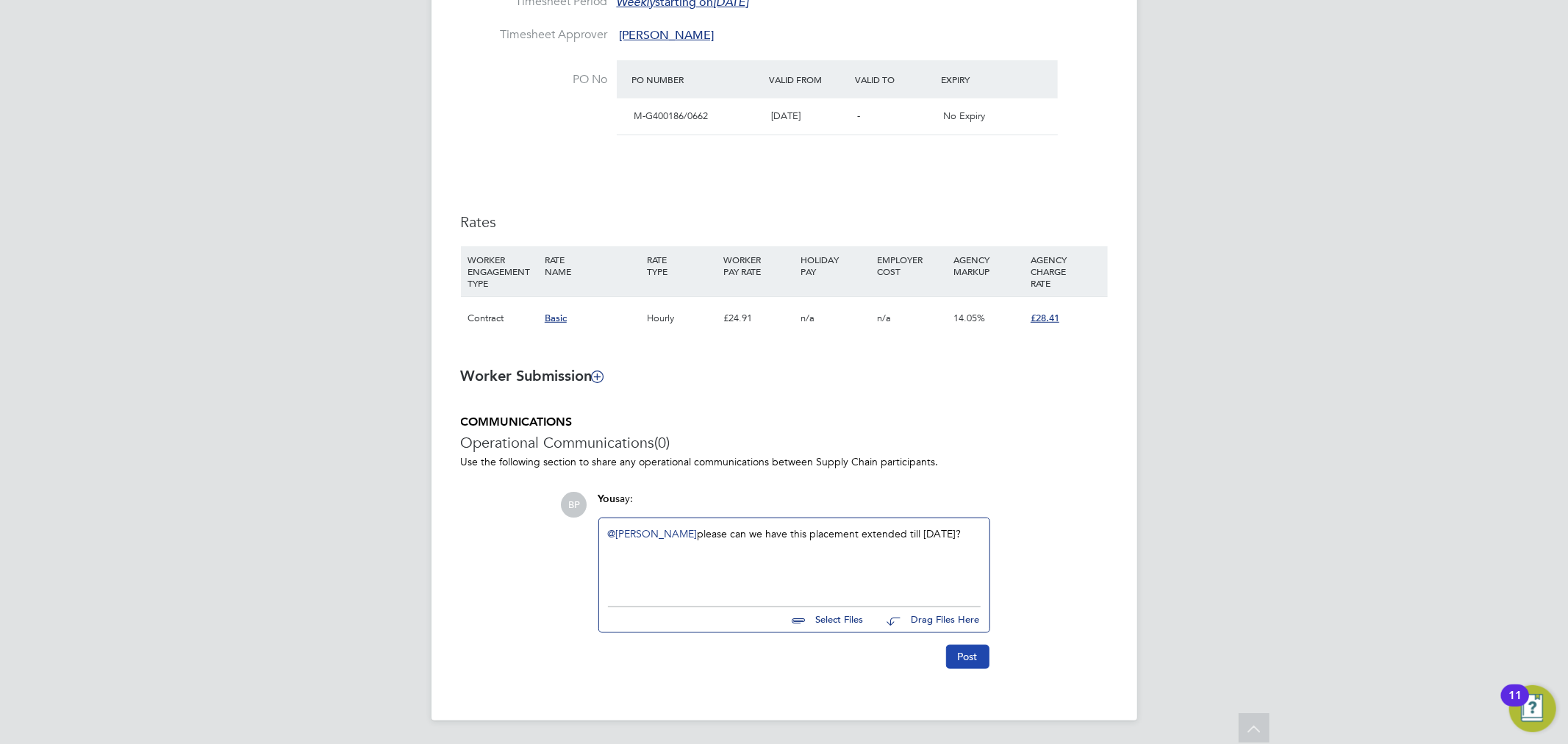
click at [965, 653] on button "Post" at bounding box center [967, 657] width 43 height 24
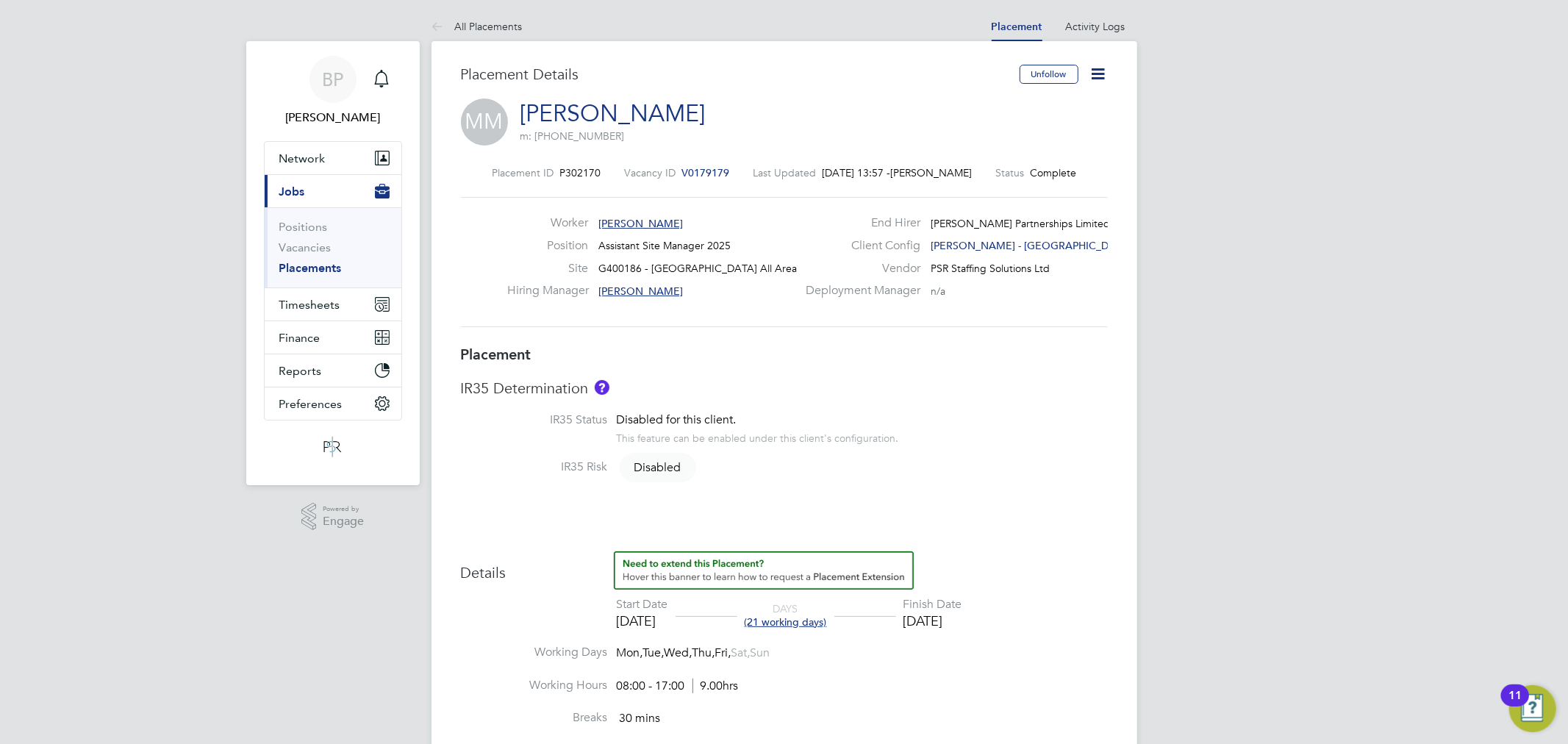
drag, startPoint x: 686, startPoint y: 116, endPoint x: 686, endPoint y: 127, distance: 11.0
click at [525, 122] on div "MM [PERSON_NAME] m: [PHONE_NUMBER]" at bounding box center [784, 123] width 647 height 50
drag, startPoint x: 720, startPoint y: 127, endPoint x: 695, endPoint y: 116, distance: 27.3
click at [718, 126] on div "MM [PERSON_NAME] m: [PHONE_NUMBER]" at bounding box center [784, 123] width 647 height 50
drag, startPoint x: 674, startPoint y: 106, endPoint x: 527, endPoint y: 110, distance: 147.1
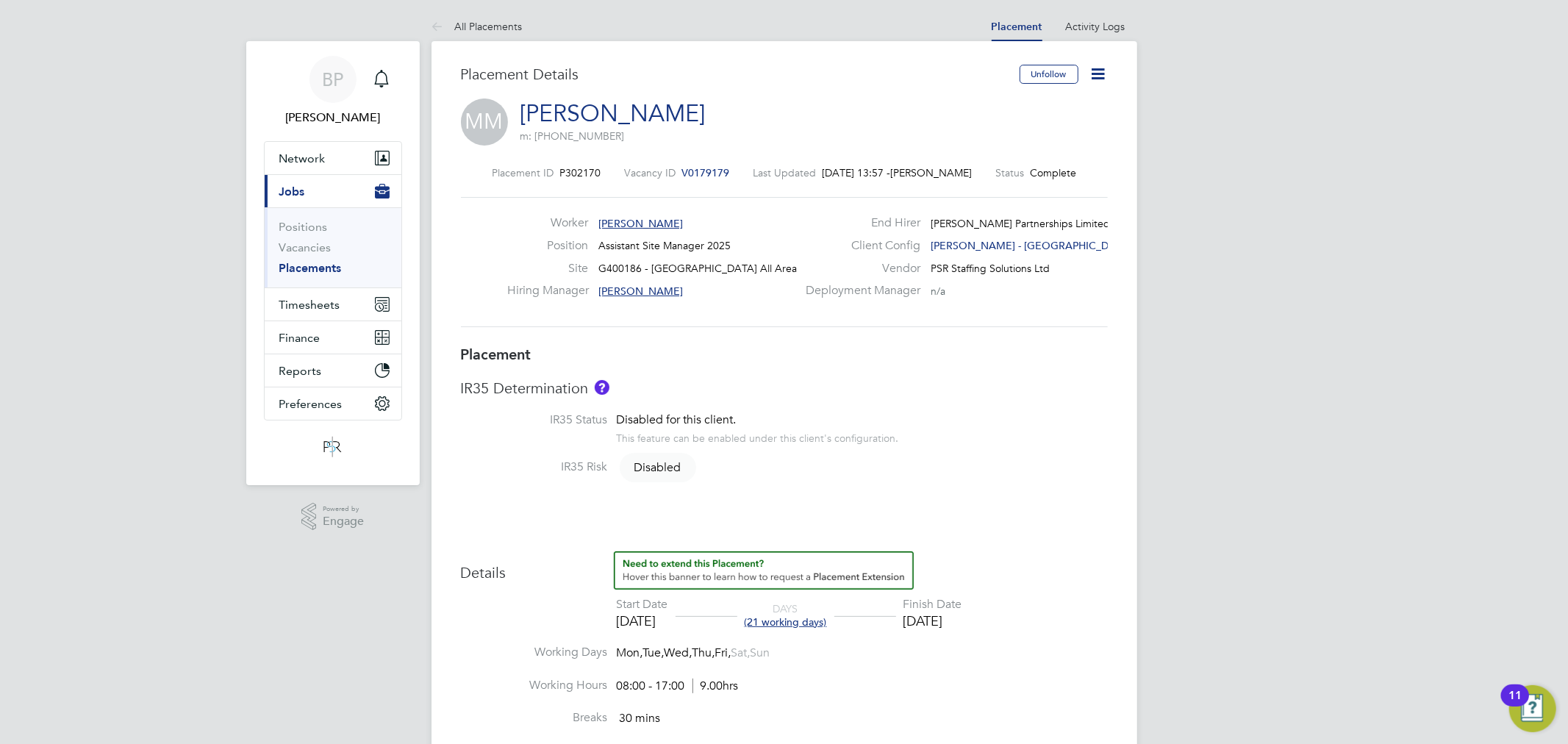
click at [527, 110] on div "MM [PERSON_NAME] m: [PHONE_NUMBER]" at bounding box center [784, 123] width 647 height 50
click at [520, 107] on div "MM [PERSON_NAME] m: [PHONE_NUMBER]" at bounding box center [784, 123] width 647 height 50
click at [584, 110] on link "[PERSON_NAME]" at bounding box center [613, 113] width 186 height 28
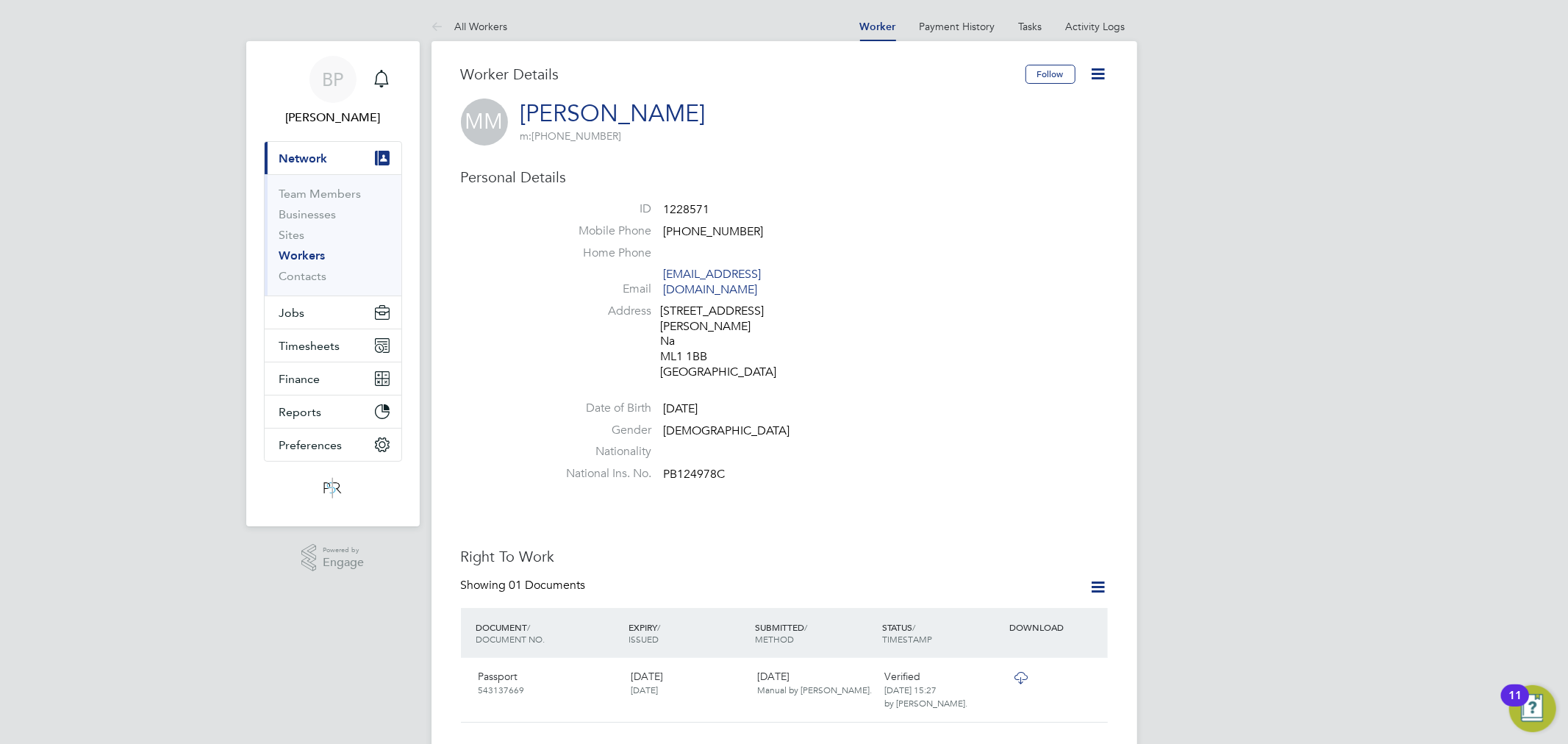
drag, startPoint x: 693, startPoint y: 111, endPoint x: 517, endPoint y: 111, distance: 176.0
click at [517, 111] on div "MM [PERSON_NAME] m: [PHONE_NUMBER]" at bounding box center [784, 122] width 647 height 47
click at [787, 327] on div "[STREET_ADDRESS][PERSON_NAME]" at bounding box center [730, 341] width 139 height 77
drag, startPoint x: 601, startPoint y: 119, endPoint x: 724, endPoint y: 116, distance: 123.0
click at [724, 116] on div "MM Martin Mccabe m: +44 7775 276079" at bounding box center [784, 122] width 647 height 47
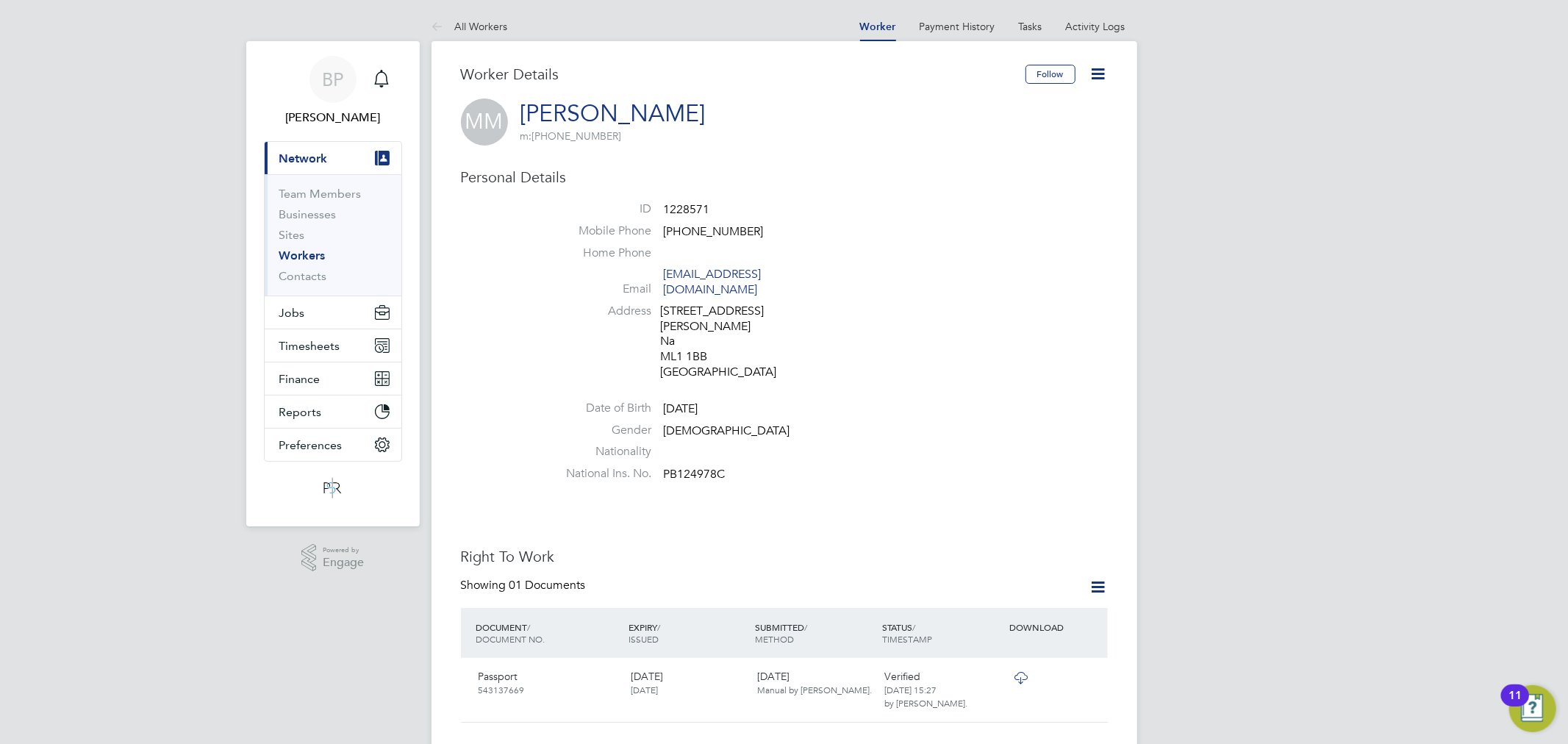
copy h2 "Martin Mccabe m: +44 7775 276079"
